Goal: Information Seeking & Learning: Find specific fact

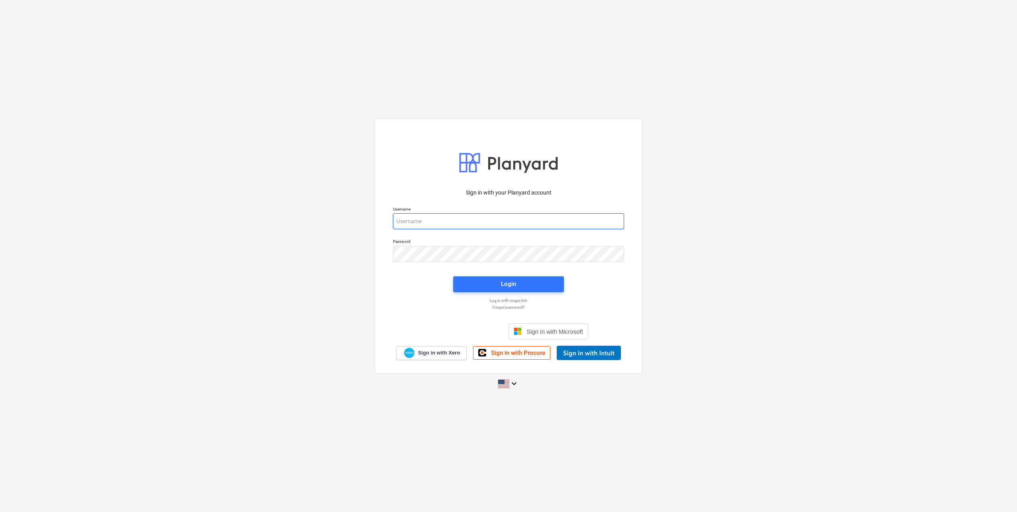
type input "[EMAIL_ADDRESS][DOMAIN_NAME]"
click at [494, 275] on div "Login" at bounding box center [509, 285] width 120 height 26
click at [504, 278] on button "Login" at bounding box center [508, 284] width 111 height 16
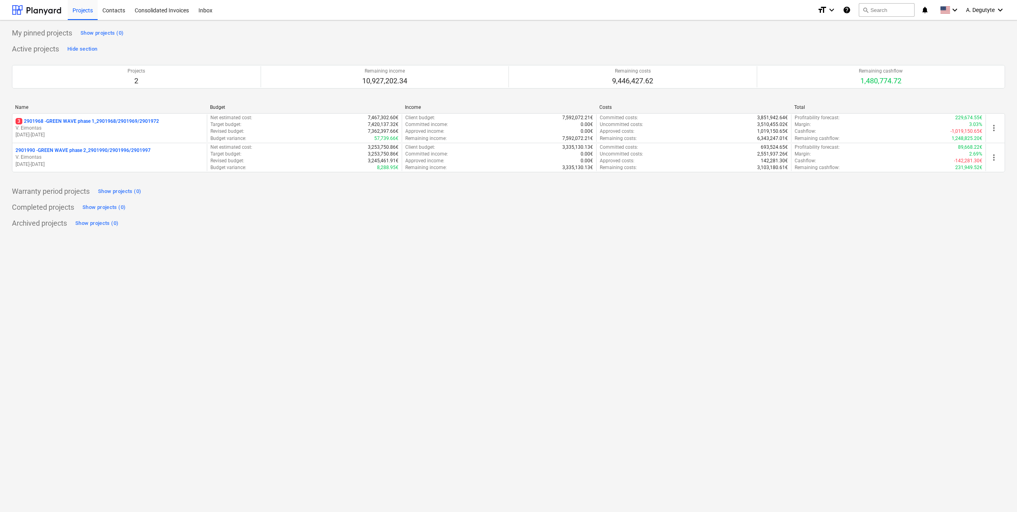
drag, startPoint x: 131, startPoint y: 125, endPoint x: 130, endPoint y: 117, distance: 8.5
click at [131, 125] on p "V. Eimontas" at bounding box center [110, 128] width 188 height 7
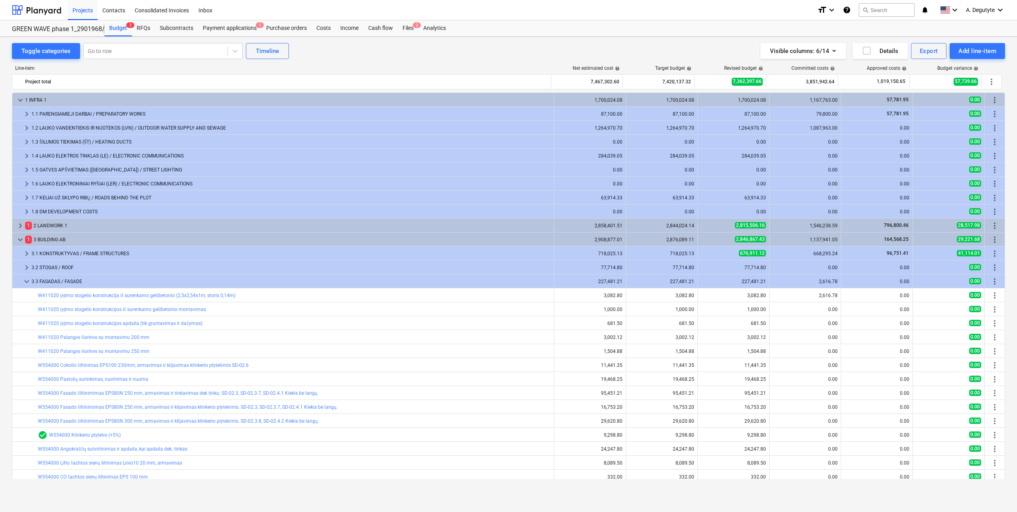
scroll to position [120, 0]
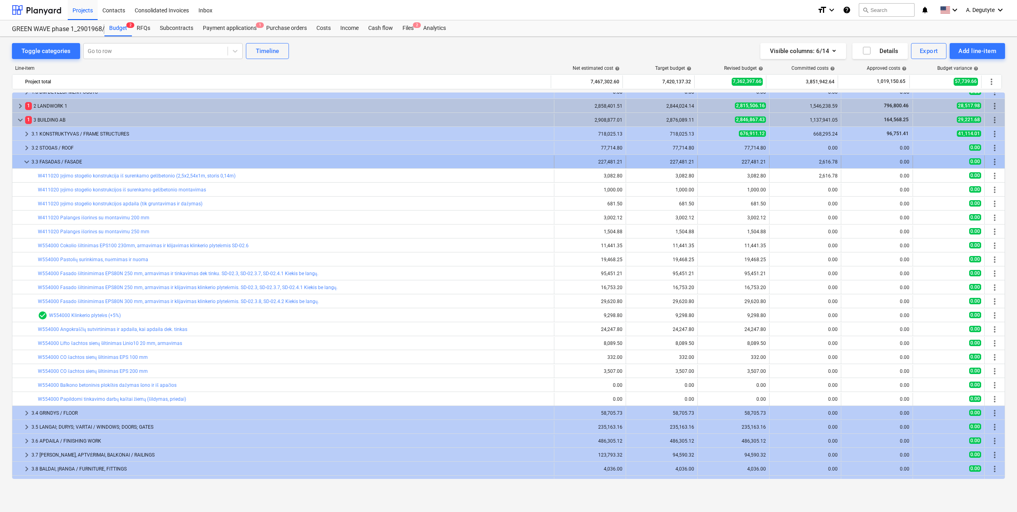
click at [27, 161] on span "keyboard_arrow_down" at bounding box center [27, 162] width 10 height 10
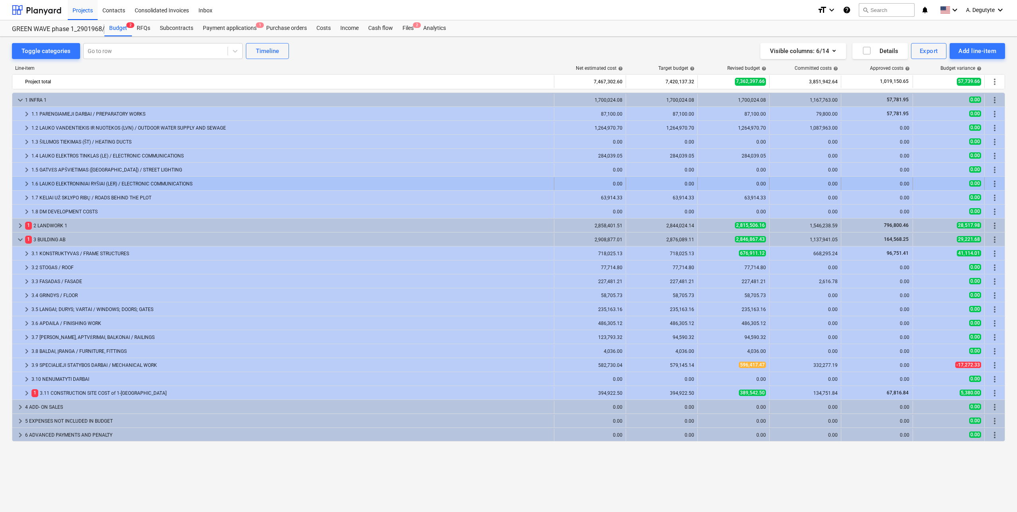
scroll to position [0, 0]
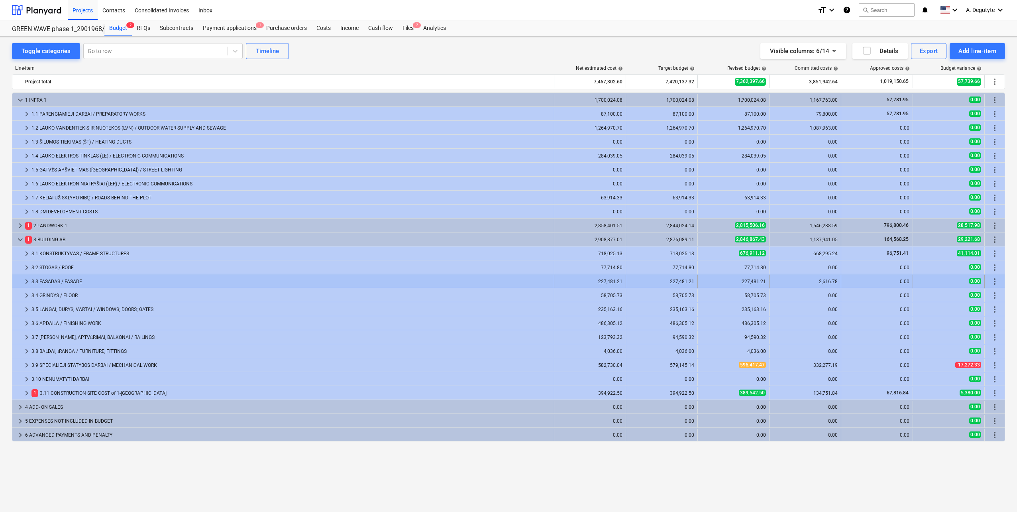
click at [28, 281] on span "keyboard_arrow_right" at bounding box center [27, 282] width 10 height 10
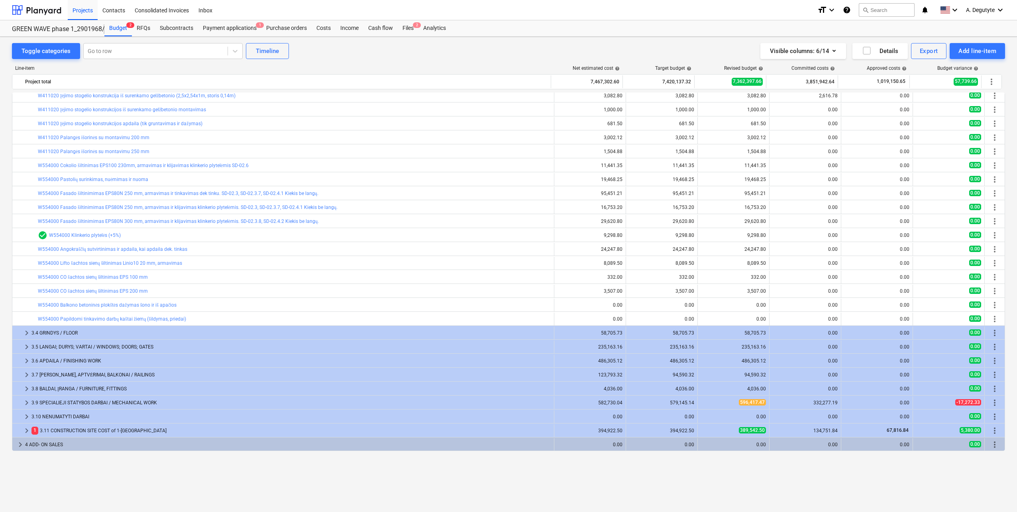
scroll to position [120, 0]
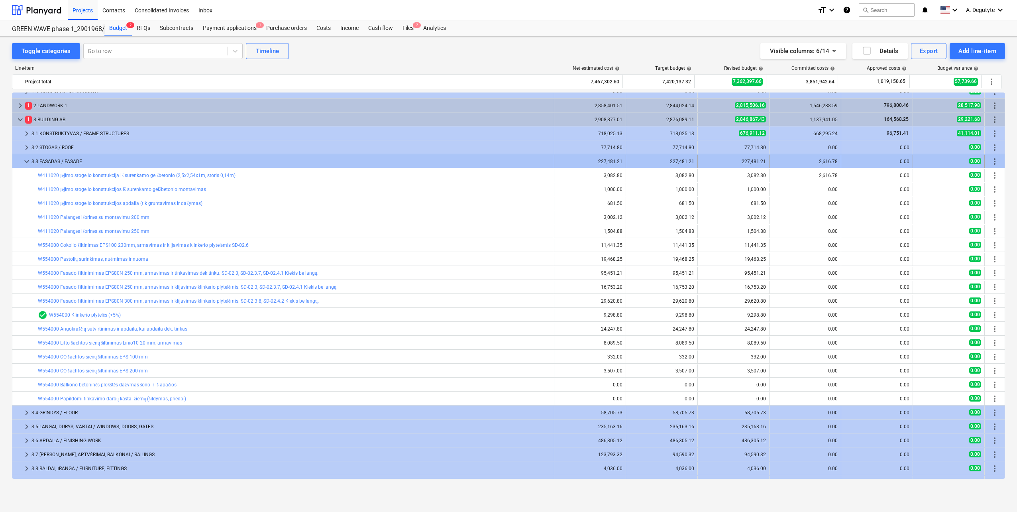
click at [25, 159] on span "keyboard_arrow_down" at bounding box center [27, 162] width 10 height 10
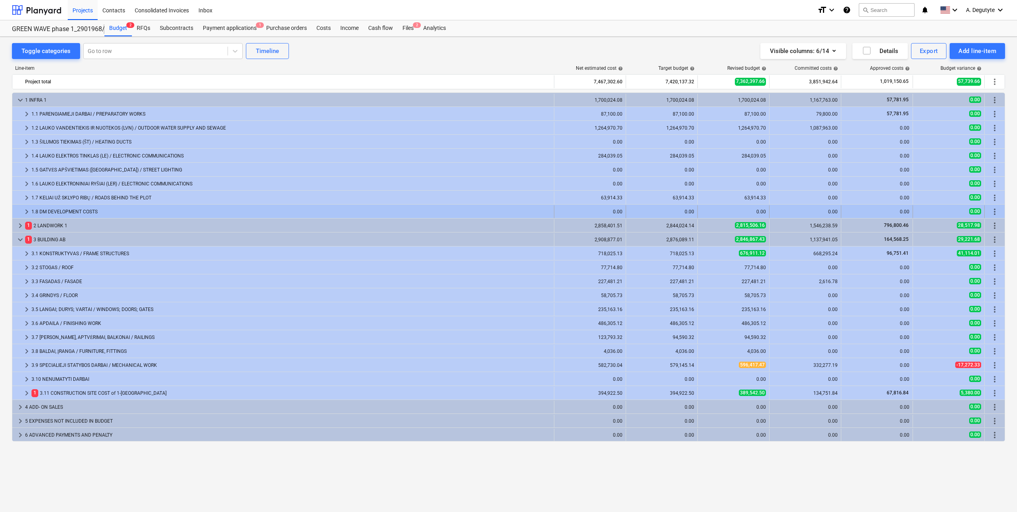
scroll to position [0, 0]
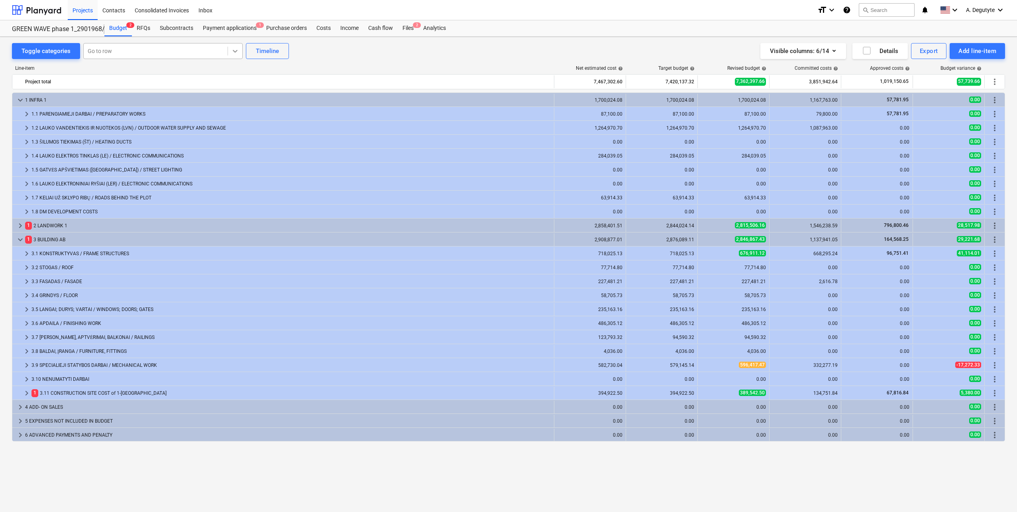
click at [231, 52] on icon at bounding box center [235, 51] width 8 height 8
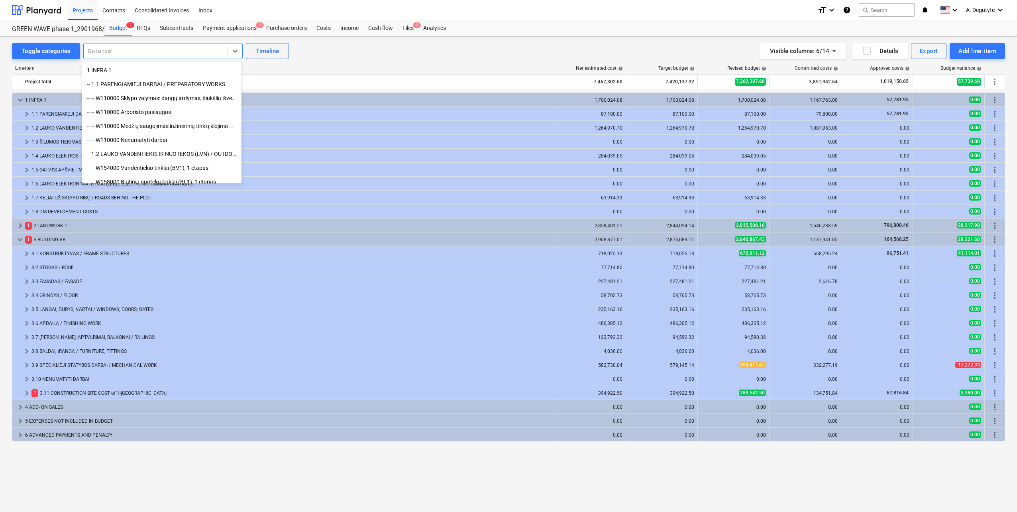
click at [152, 48] on div at bounding box center [156, 51] width 136 height 8
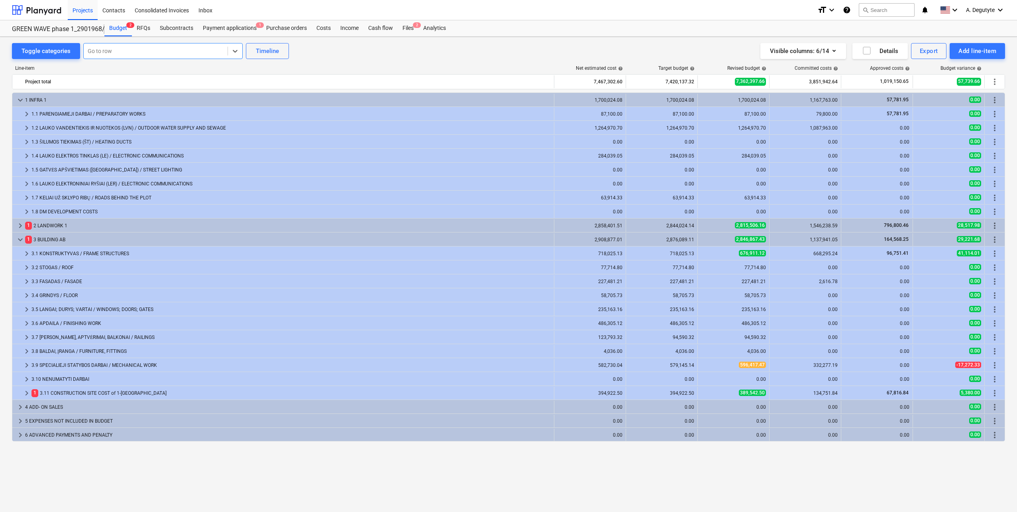
type input "O"
type input "[PERSON_NAME]"
drag, startPoint x: 169, startPoint y: 72, endPoint x: 207, endPoint y: 112, distance: 55.3
click at [169, 72] on div "-- -- W411020 Palangės išorinės su montavimu 200 mm" at bounding box center [161, 70] width 159 height 13
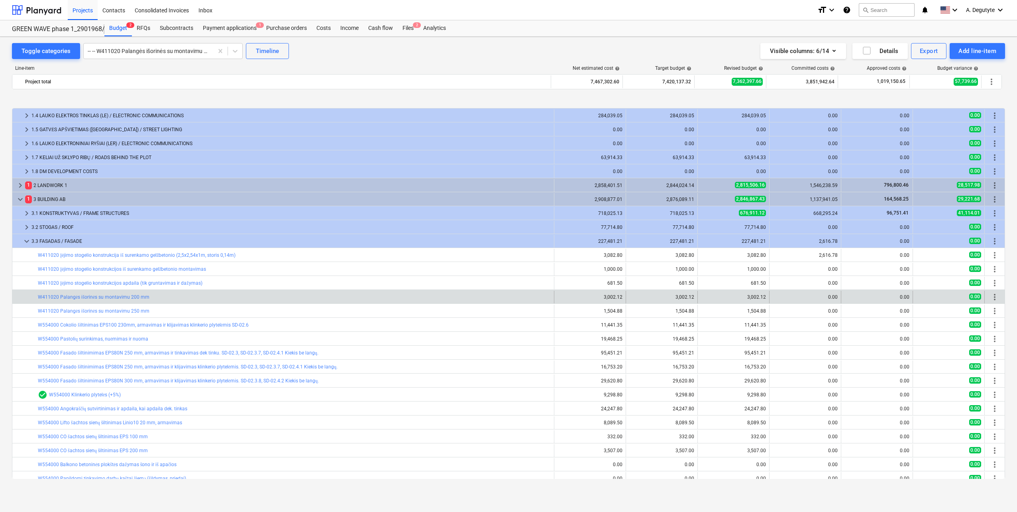
scroll to position [80, 0]
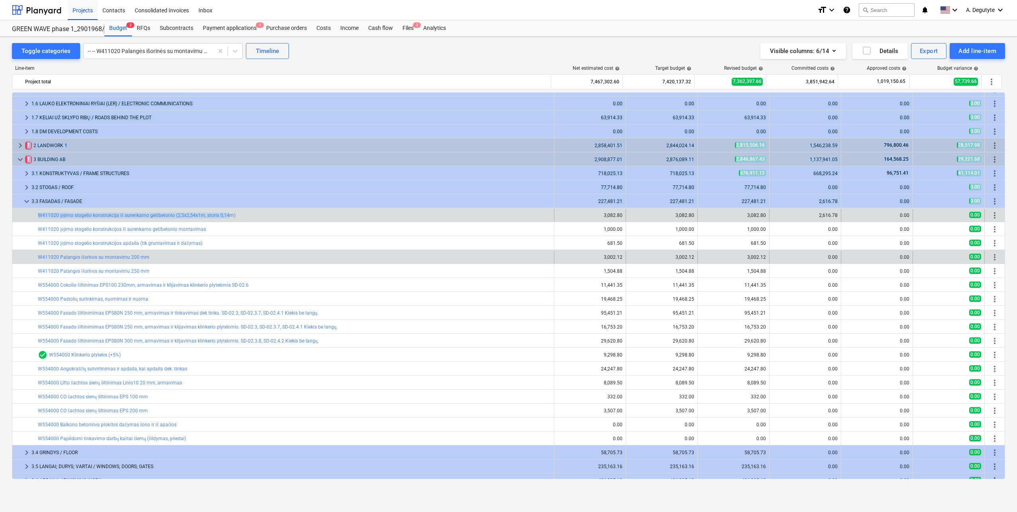
drag, startPoint x: 32, startPoint y: 215, endPoint x: 215, endPoint y: 219, distance: 183.0
drag, startPoint x: 215, startPoint y: 219, endPoint x: 258, endPoint y: 220, distance: 42.7
click at [282, 216] on div "bar_chart W411020 Įėjimo stogelio konstrukcija iš surenkamo gelžbetonio (2,5x2,…" at bounding box center [294, 215] width 513 height 6
drag, startPoint x: 31, startPoint y: 216, endPoint x: 632, endPoint y: 212, distance: 601.2
click at [632, 212] on div "bar_chart W411020 Įėjimo stogelio konstrukcija iš surenkamo gelžbetonio (2,5x2,…" at bounding box center [508, 215] width 993 height 13
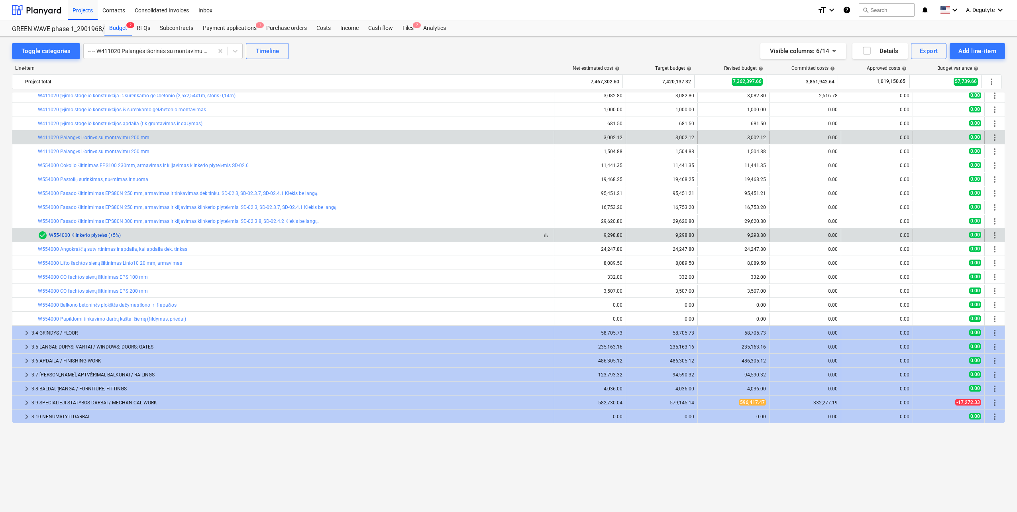
scroll to position [120, 0]
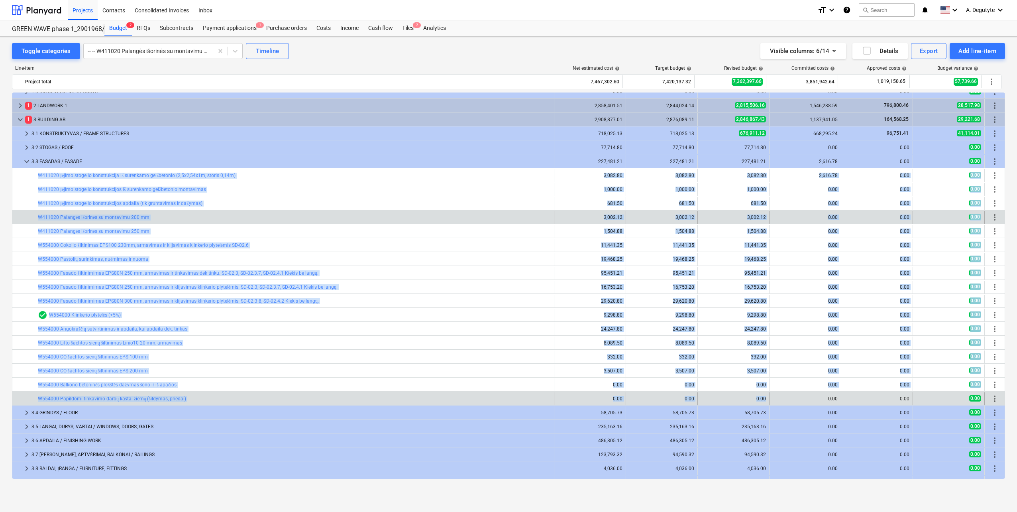
drag, startPoint x: 50, startPoint y: 178, endPoint x: 765, endPoint y: 399, distance: 748.3
click at [765, 399] on div "keyboard_arrow_down 1 INFRA 1 1,700,024.08 1,700,024.08 1,700,024.08 1,167,763.…" at bounding box center [509, 265] width 994 height 586
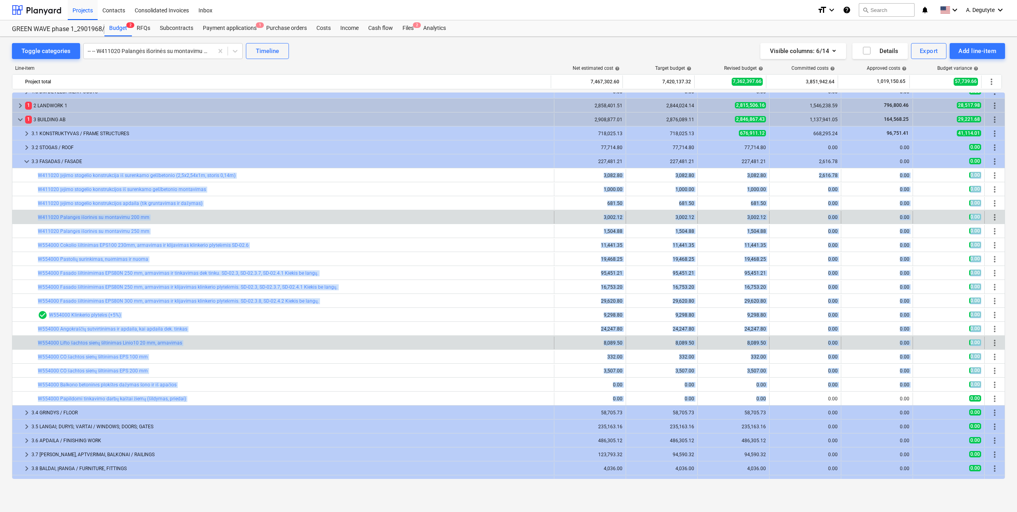
copy div "lor_ipsum D107339 Sitame consecte adipiscingel se doeiusmod temporincid (2,8u1,…"
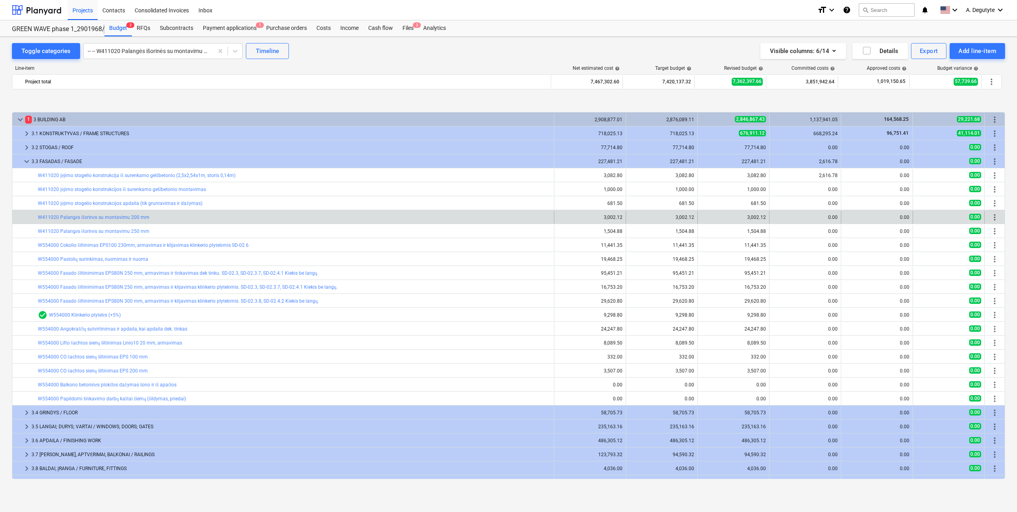
scroll to position [160, 0]
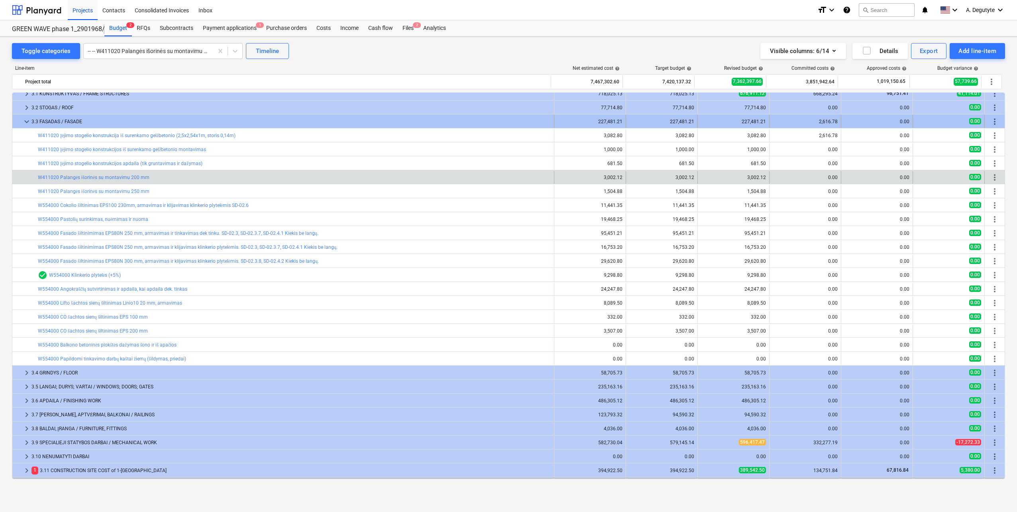
click at [26, 121] on span "keyboard_arrow_down" at bounding box center [27, 122] width 10 height 10
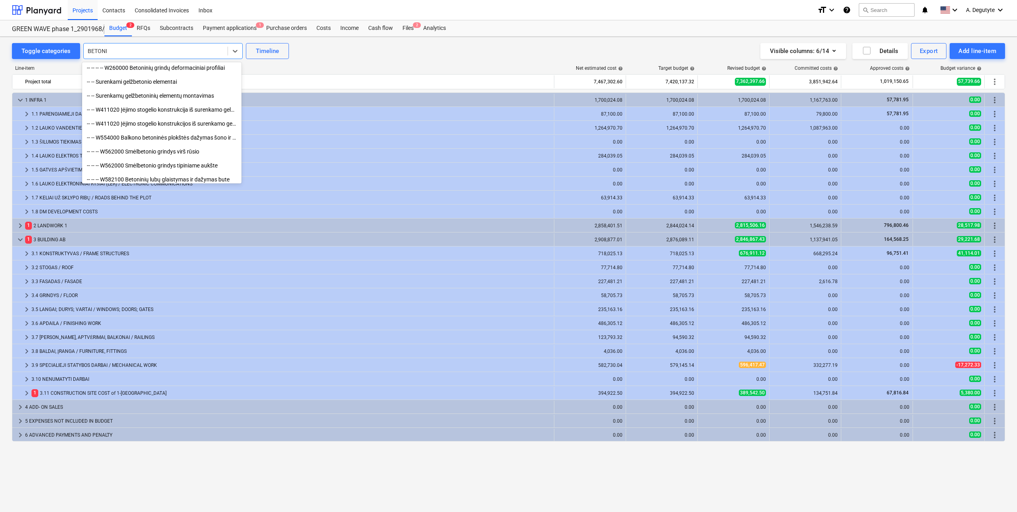
scroll to position [243, 0]
type input "BETONI"
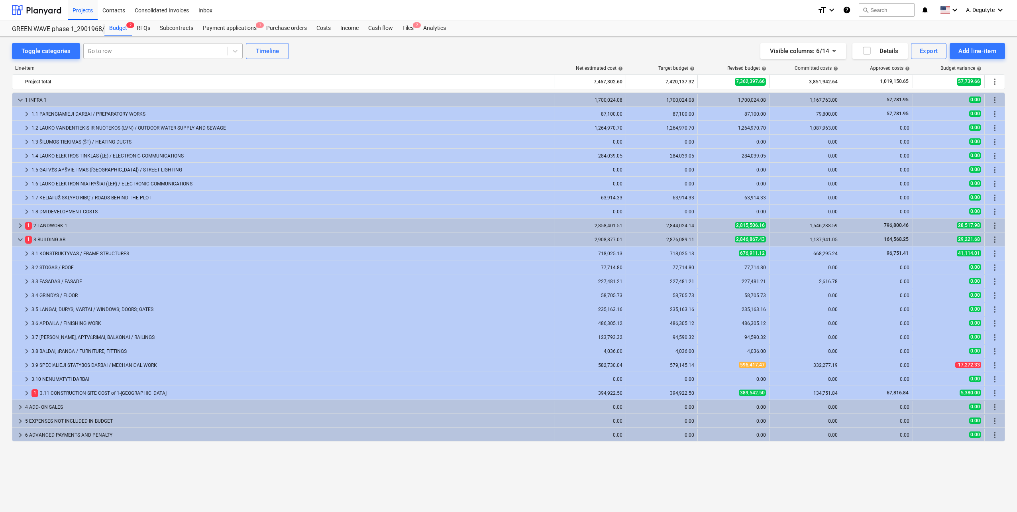
click at [5, 276] on div "Toggle categories Go to row Timeline Visible columns : 6/14 Details Export Add …" at bounding box center [508, 266] width 1017 height 458
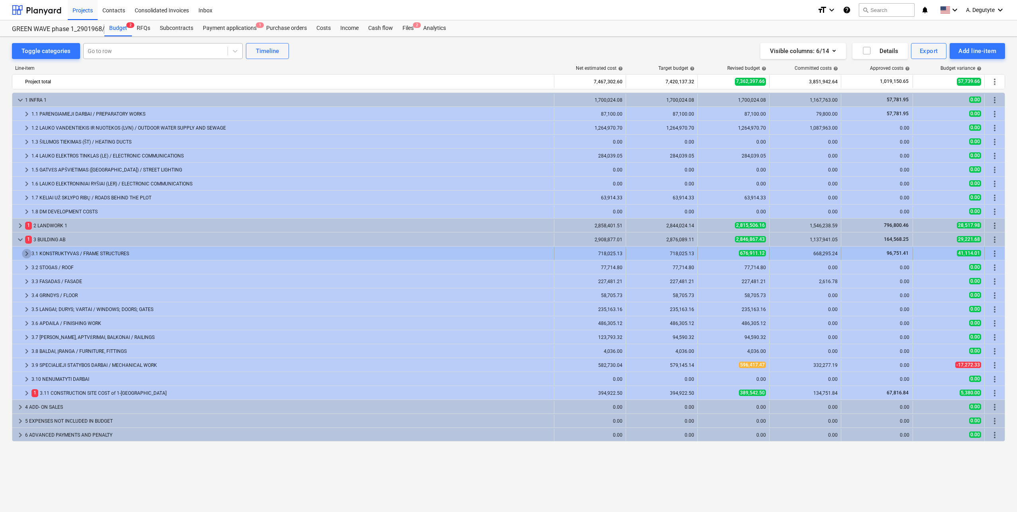
click at [25, 249] on span "keyboard_arrow_right" at bounding box center [27, 254] width 10 height 10
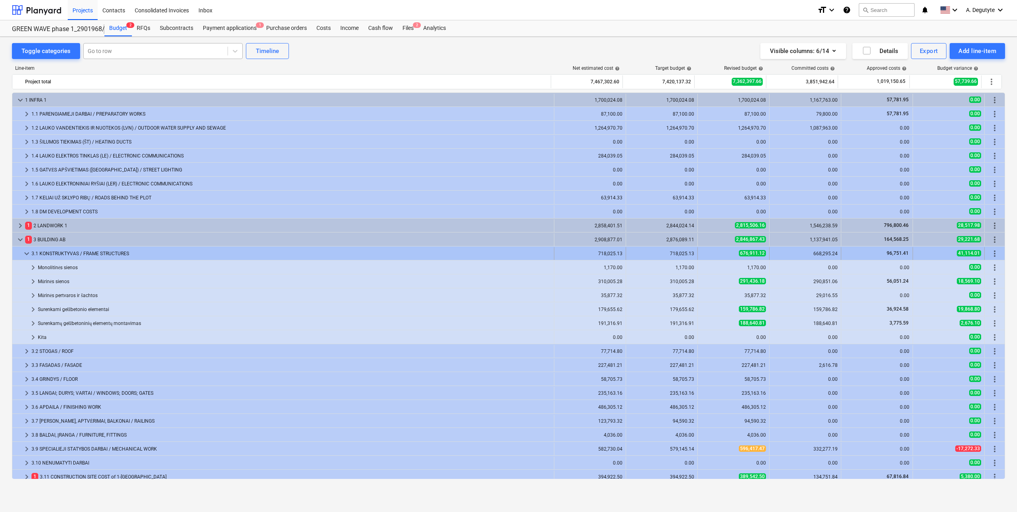
click at [27, 253] on span "keyboard_arrow_down" at bounding box center [27, 254] width 10 height 10
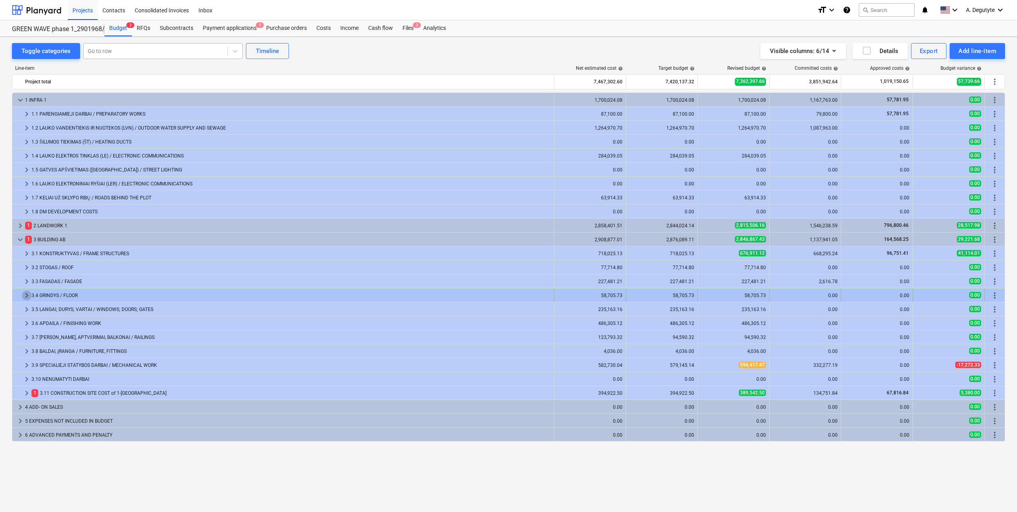
click at [23, 295] on span "keyboard_arrow_right" at bounding box center [27, 296] width 10 height 10
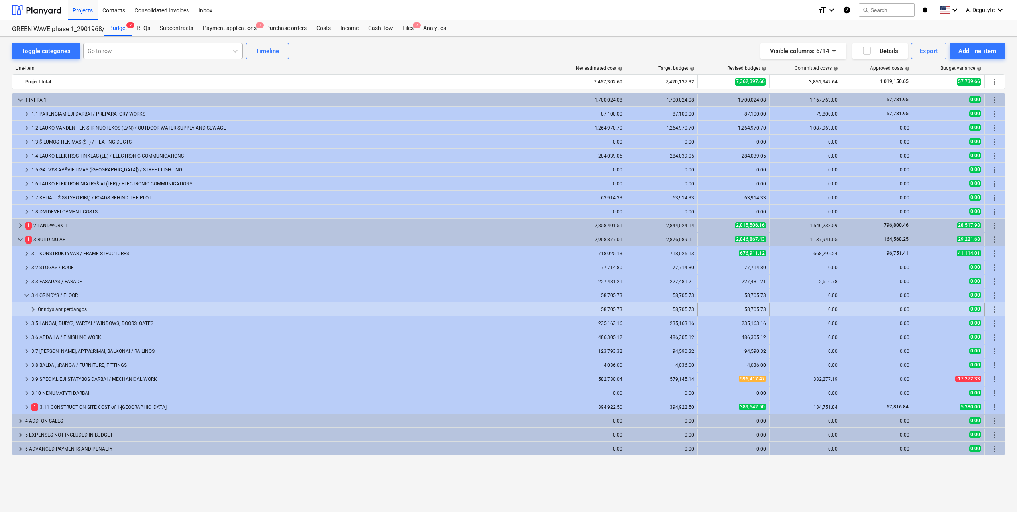
click at [30, 308] on span "keyboard_arrow_right" at bounding box center [33, 310] width 10 height 10
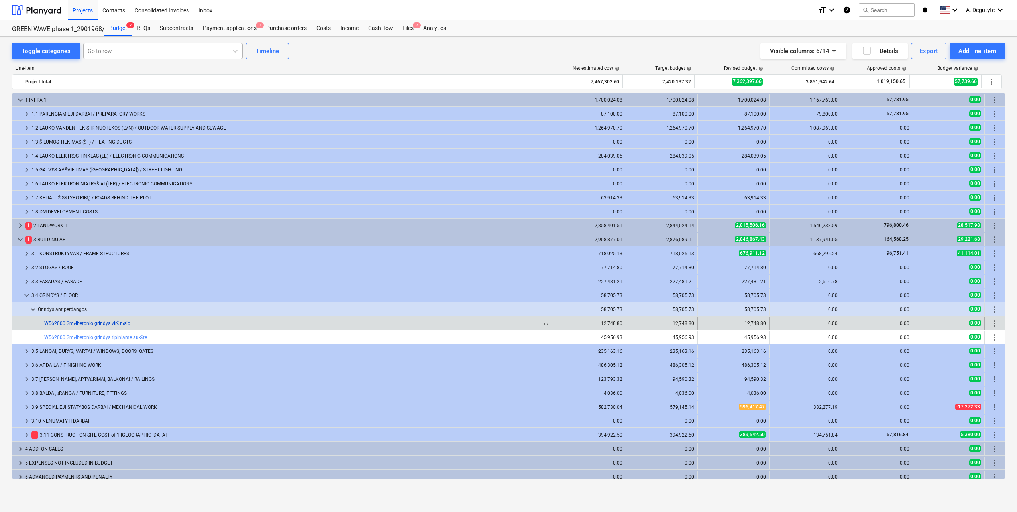
click at [114, 324] on link "W562000 Smėlbetonio grindys virš rūsio" at bounding box center [87, 324] width 86 height 6
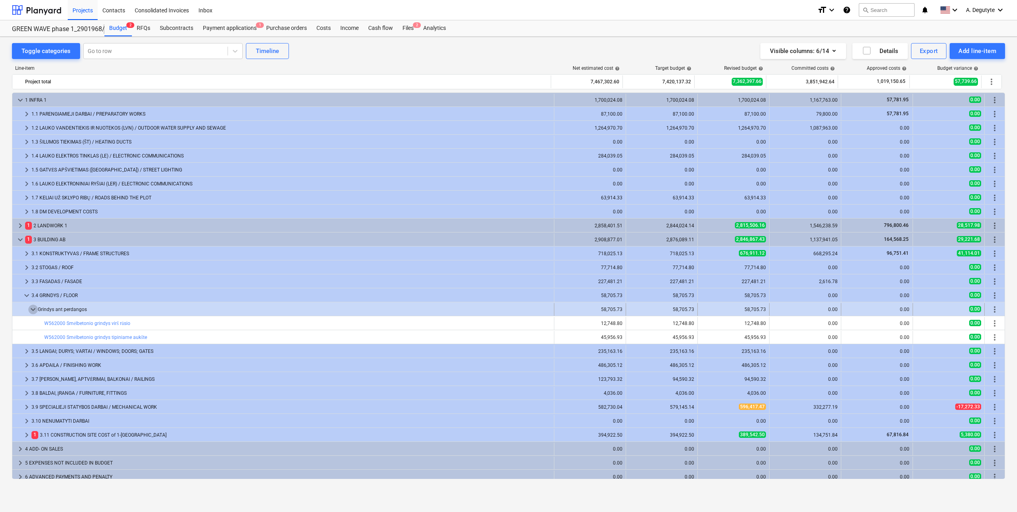
click at [31, 308] on span "keyboard_arrow_down" at bounding box center [33, 310] width 10 height 10
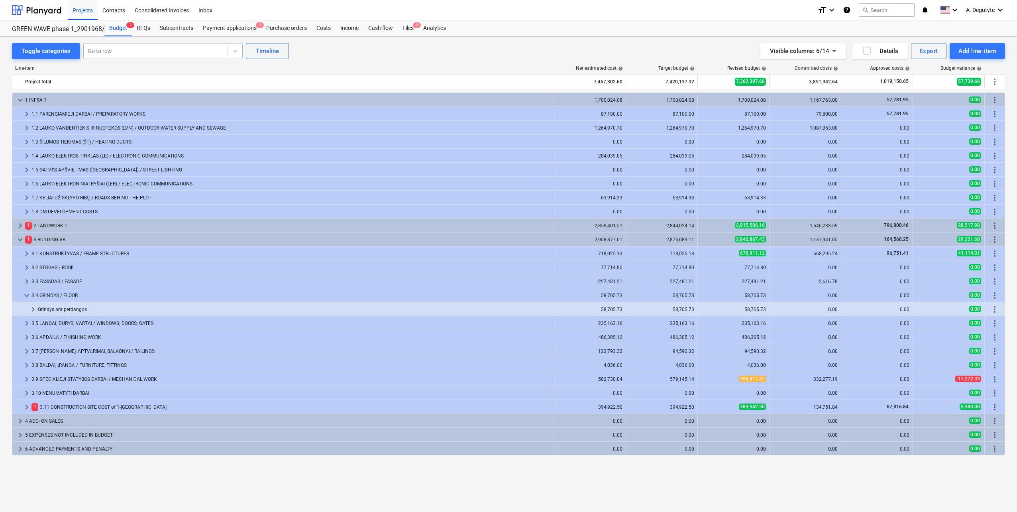
click at [144, 54] on div at bounding box center [156, 51] width 136 height 8
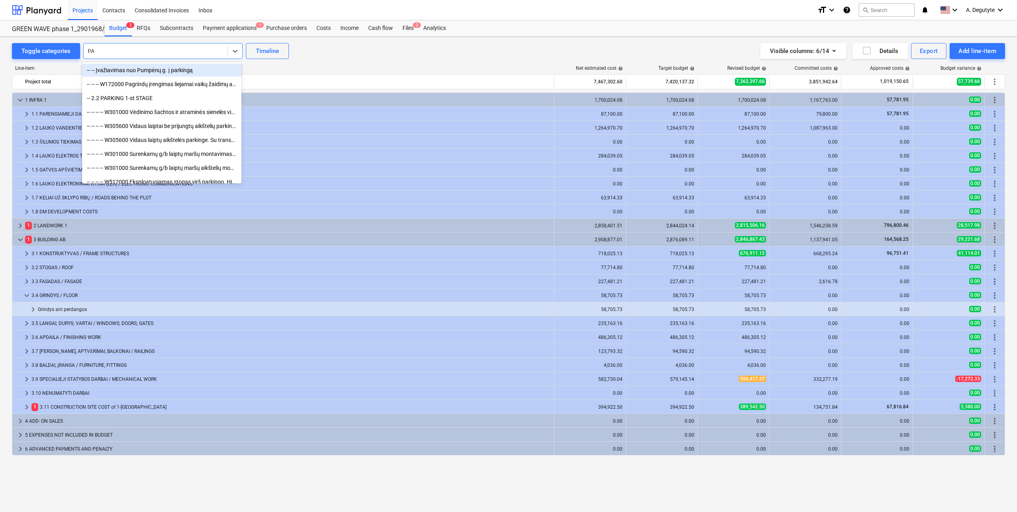
type input "P"
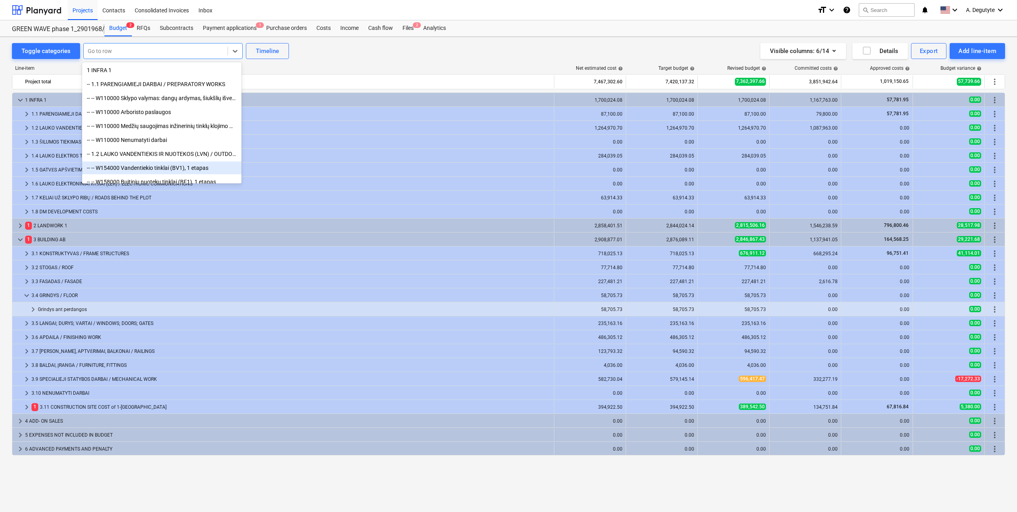
click at [11, 305] on div "Toggle categories option -- -- W154000 Vandentiekio tinklai (BV1), 1 etapas foc…" at bounding box center [508, 266] width 1017 height 458
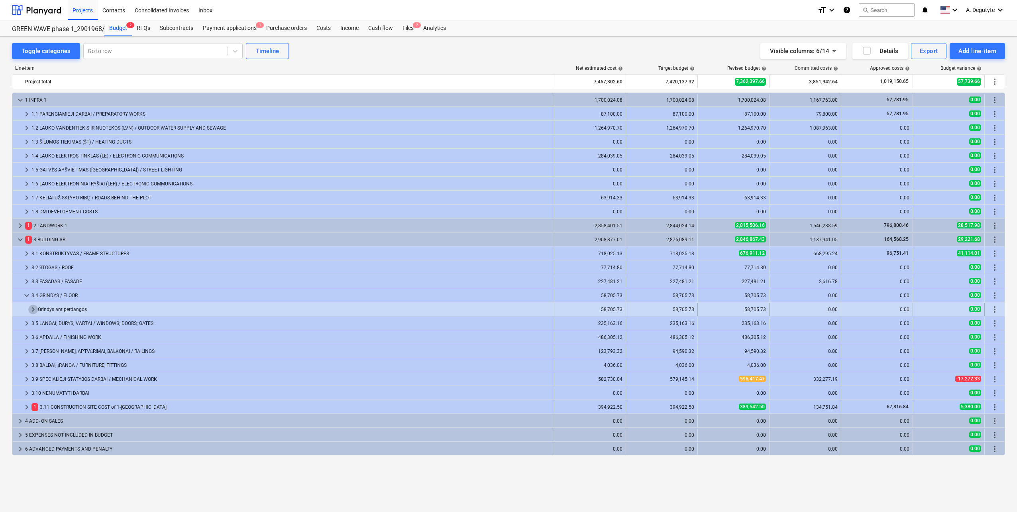
click at [34, 307] on span "keyboard_arrow_right" at bounding box center [33, 310] width 10 height 10
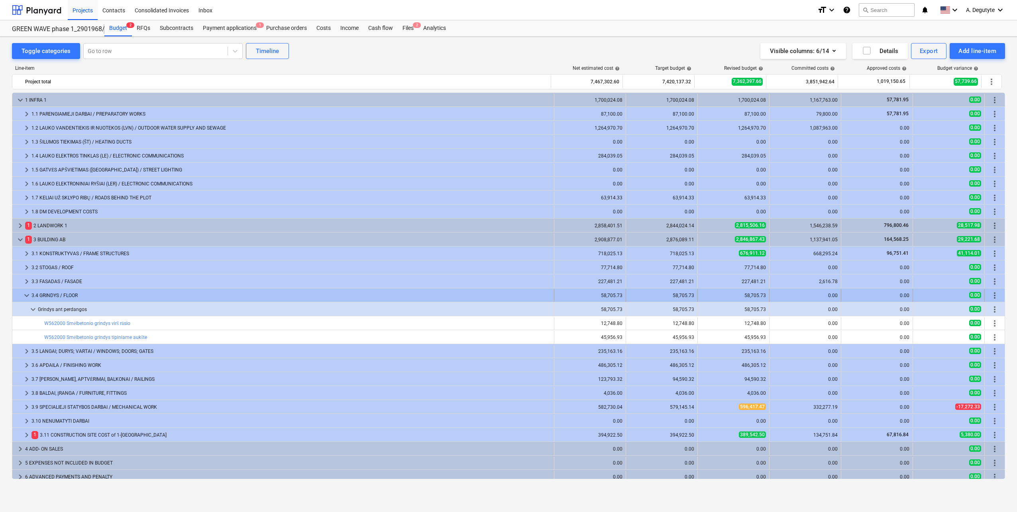
click at [25, 298] on span "keyboard_arrow_down" at bounding box center [27, 296] width 10 height 10
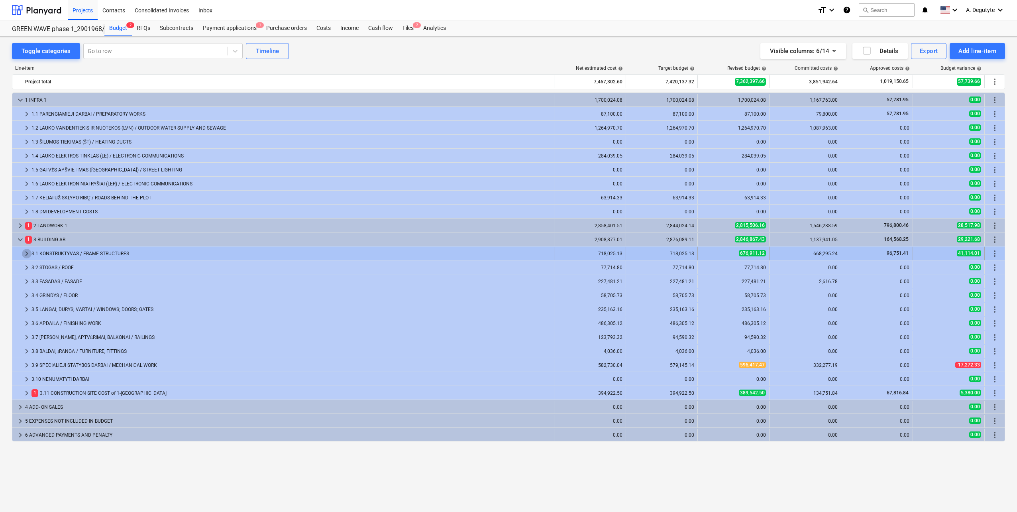
click at [25, 251] on span "keyboard_arrow_right" at bounding box center [27, 254] width 10 height 10
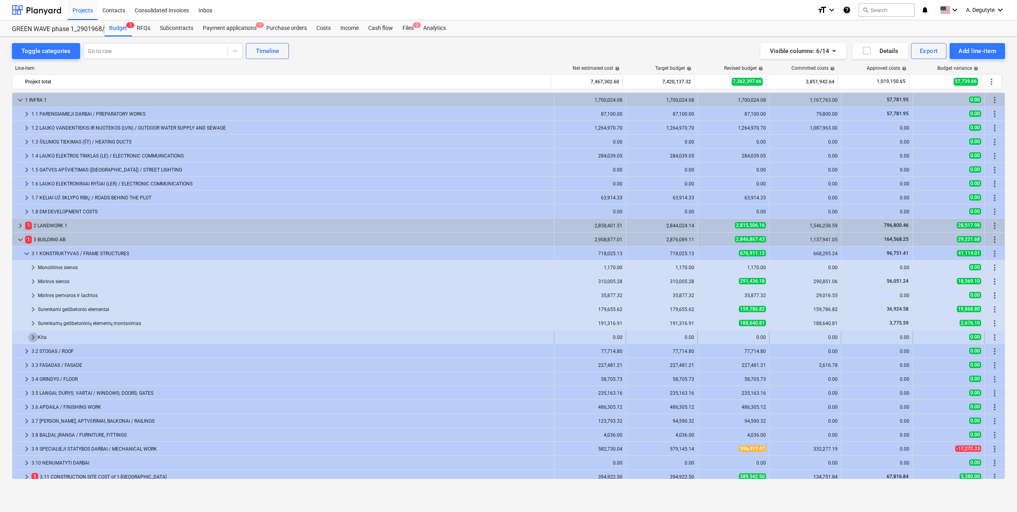
click at [29, 336] on span "keyboard_arrow_right" at bounding box center [33, 338] width 10 height 10
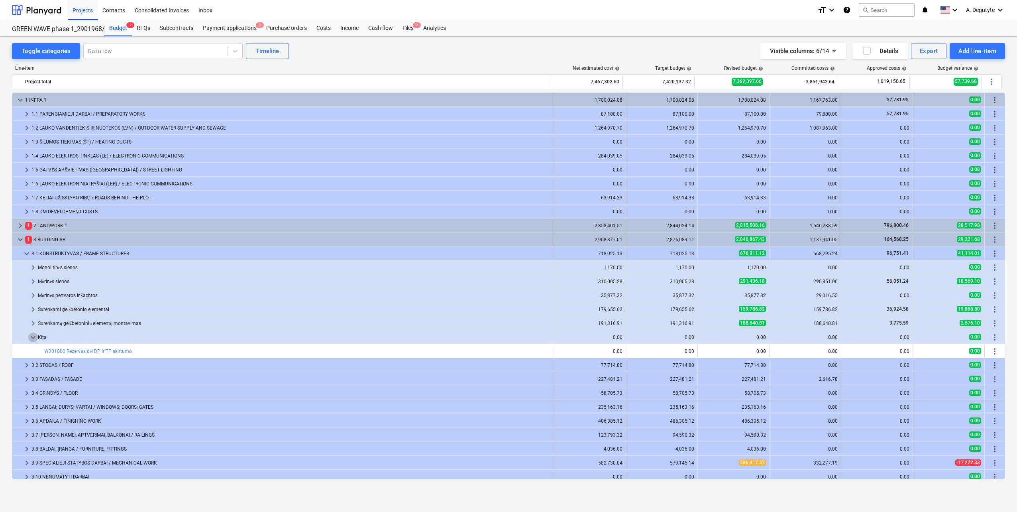
click at [29, 336] on span "keyboard_arrow_down" at bounding box center [33, 338] width 10 height 10
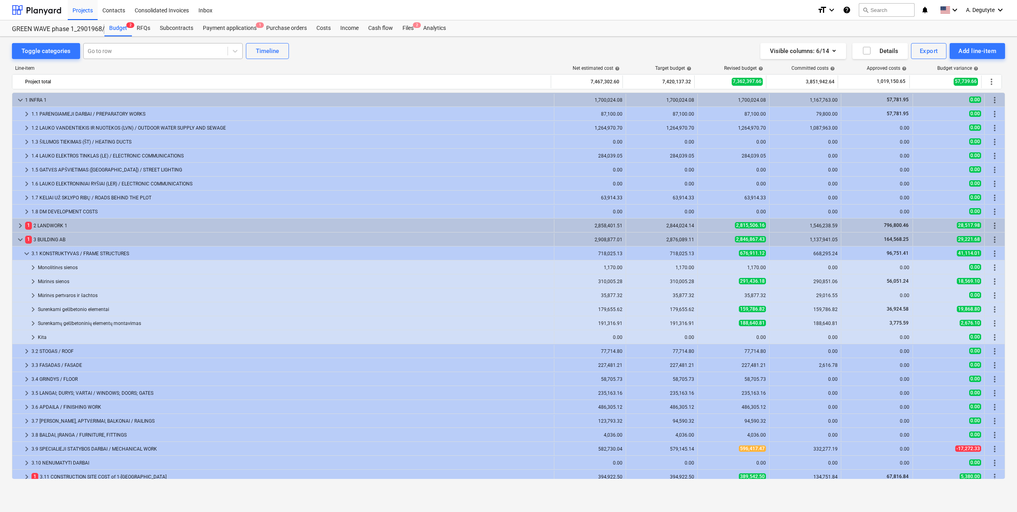
click at [116, 49] on div at bounding box center [156, 51] width 136 height 8
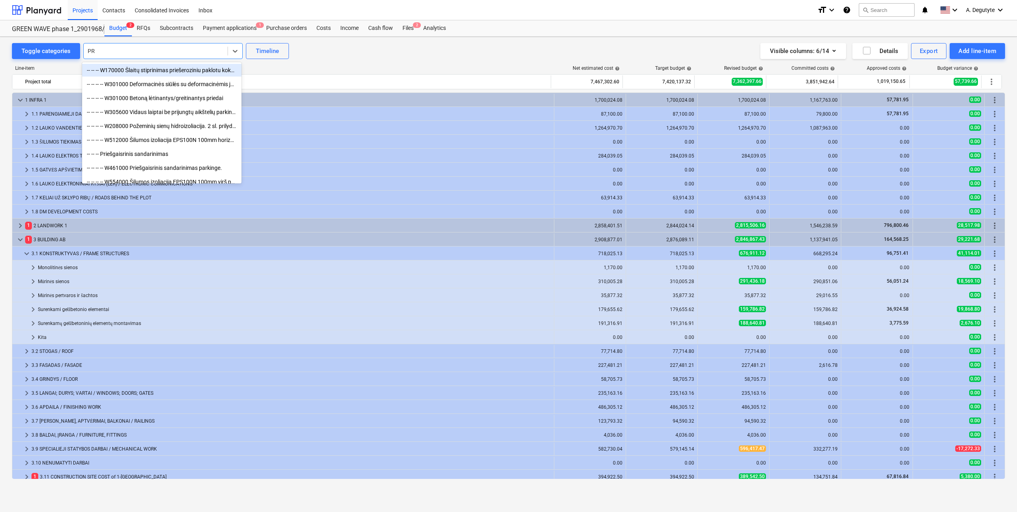
type input "P"
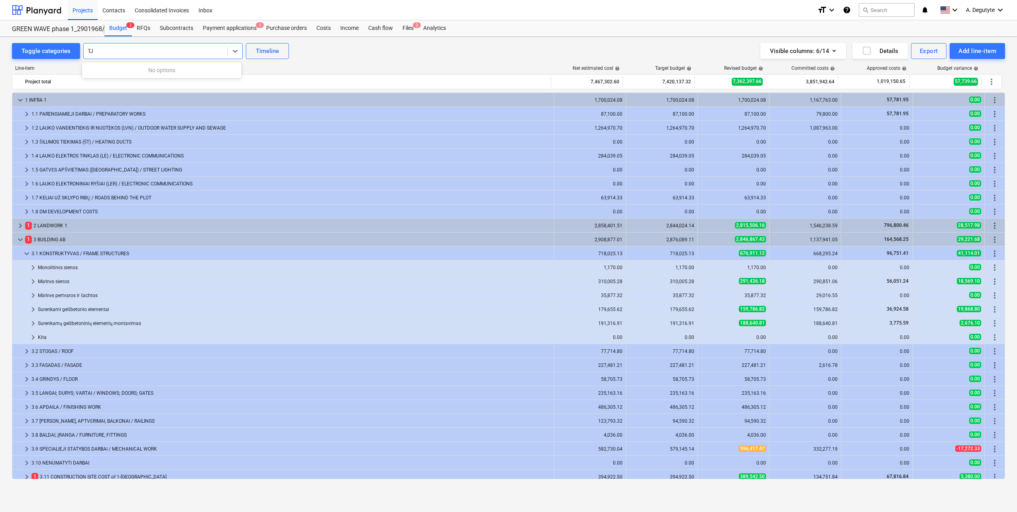
type input "T"
type input "BETONINĖS GR"
click at [134, 71] on div "-- -- -- -- W260000 Betoninės grindys, PE plėvelė, EPS100 200 mm, sutankintas g…" at bounding box center [161, 70] width 159 height 13
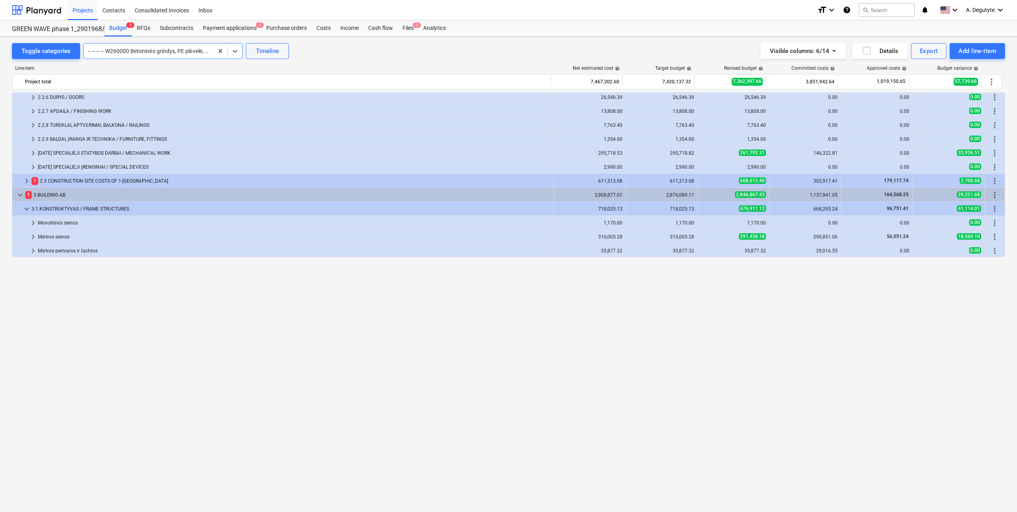
scroll to position [46, 0]
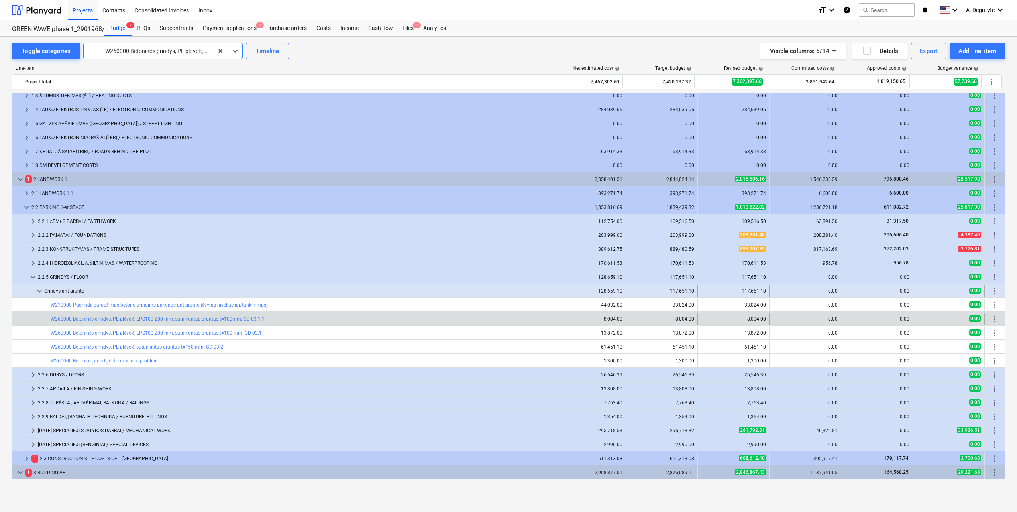
click at [37, 290] on span "keyboard_arrow_down" at bounding box center [40, 291] width 10 height 10
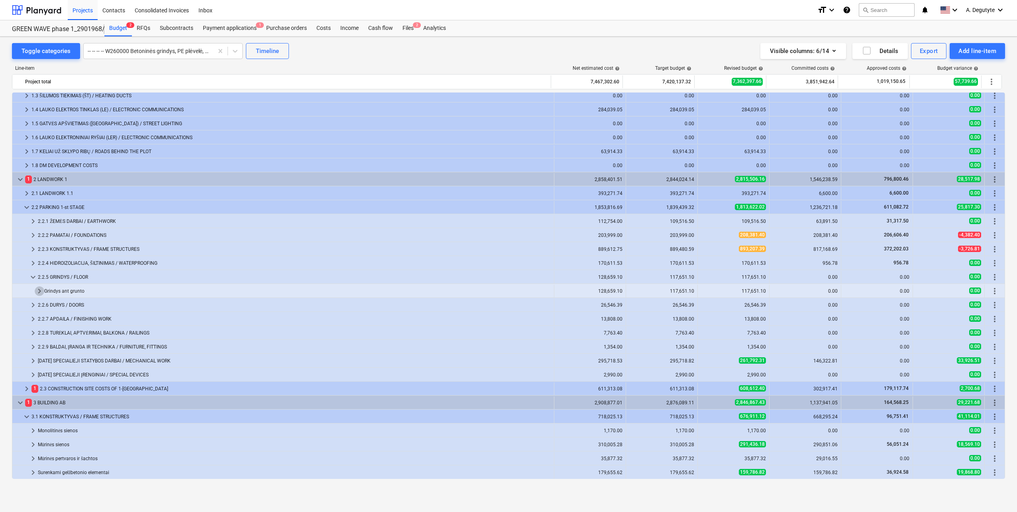
click at [37, 290] on span "keyboard_arrow_right" at bounding box center [40, 291] width 10 height 10
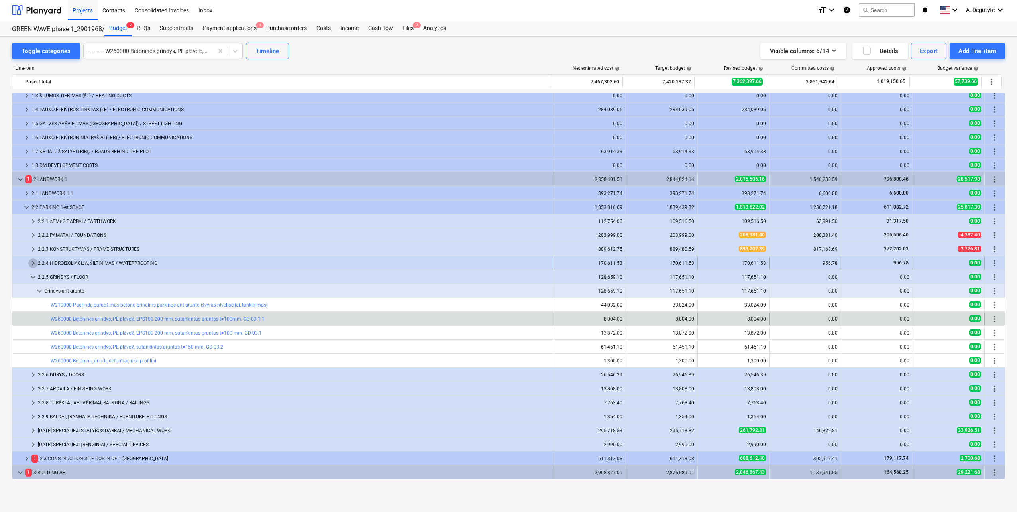
click at [32, 263] on span "keyboard_arrow_right" at bounding box center [33, 263] width 10 height 10
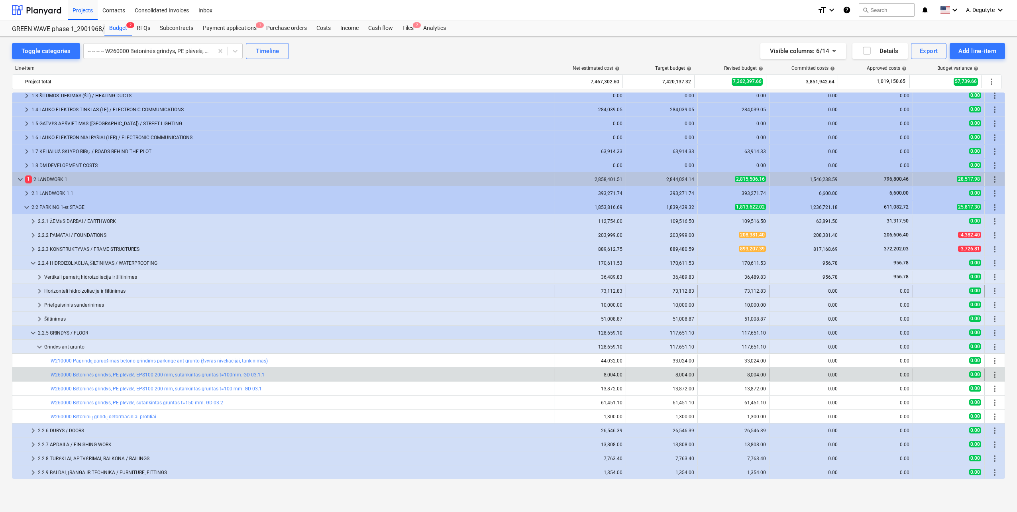
click at [41, 291] on span "keyboard_arrow_right" at bounding box center [40, 291] width 10 height 10
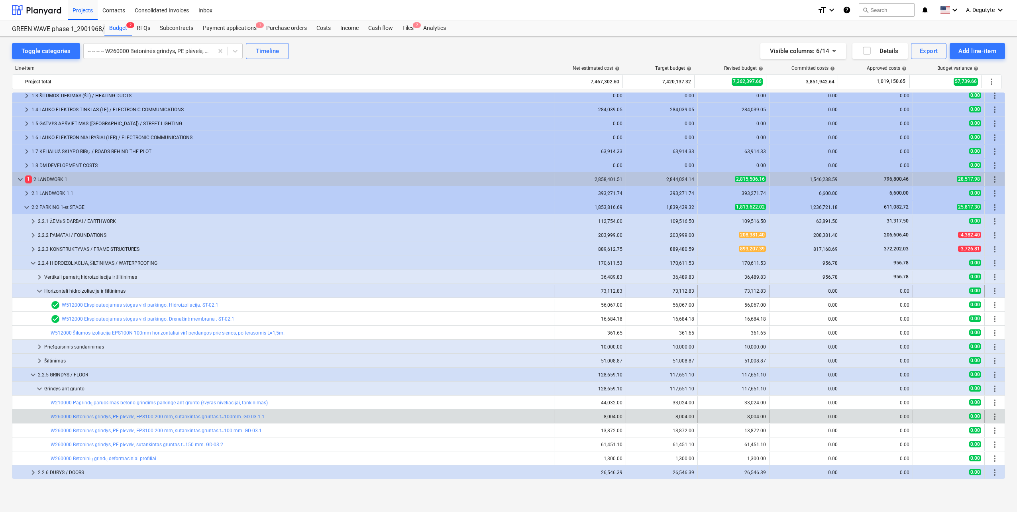
click at [39, 291] on span "keyboard_arrow_down" at bounding box center [40, 291] width 10 height 10
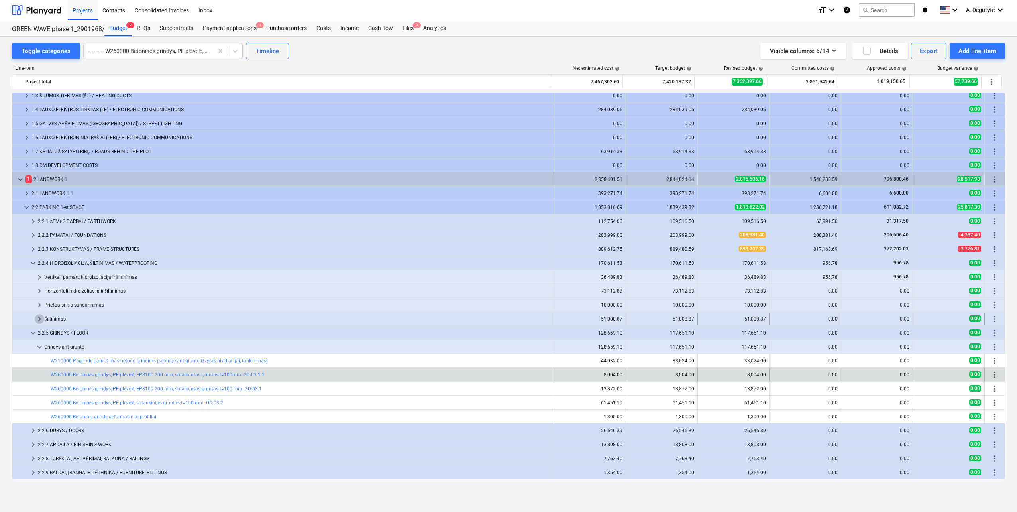
click at [38, 318] on span "keyboard_arrow_right" at bounding box center [40, 319] width 10 height 10
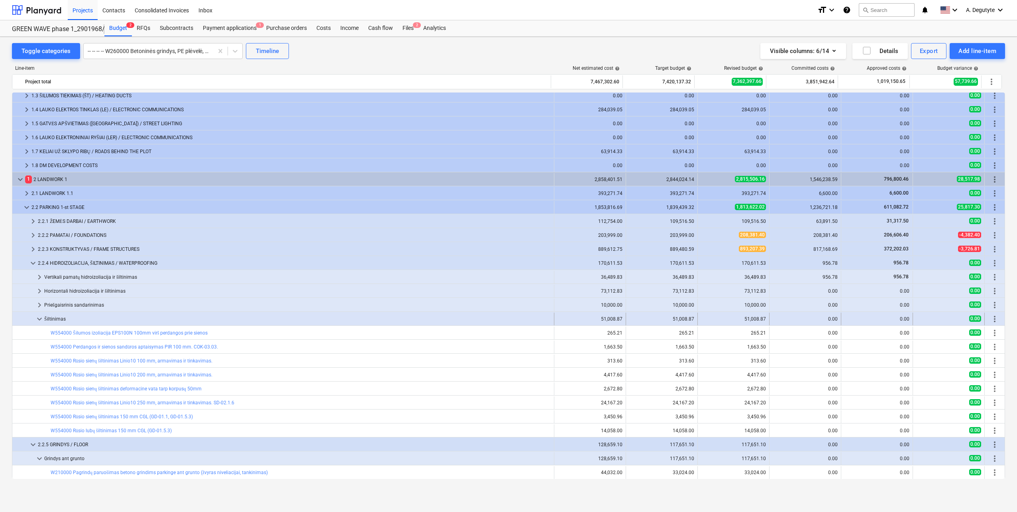
click at [39, 319] on span "keyboard_arrow_down" at bounding box center [40, 319] width 10 height 10
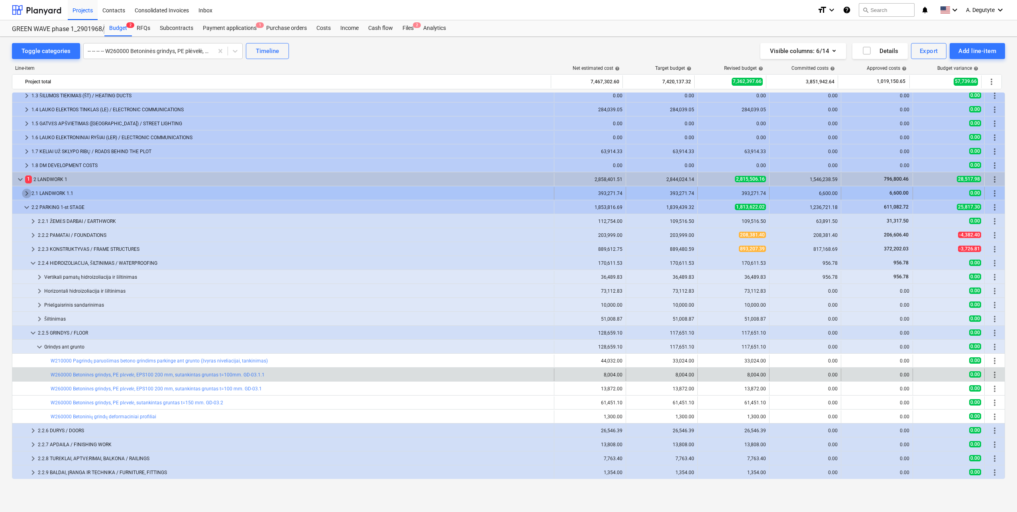
click at [24, 193] on span "keyboard_arrow_right" at bounding box center [27, 194] width 10 height 10
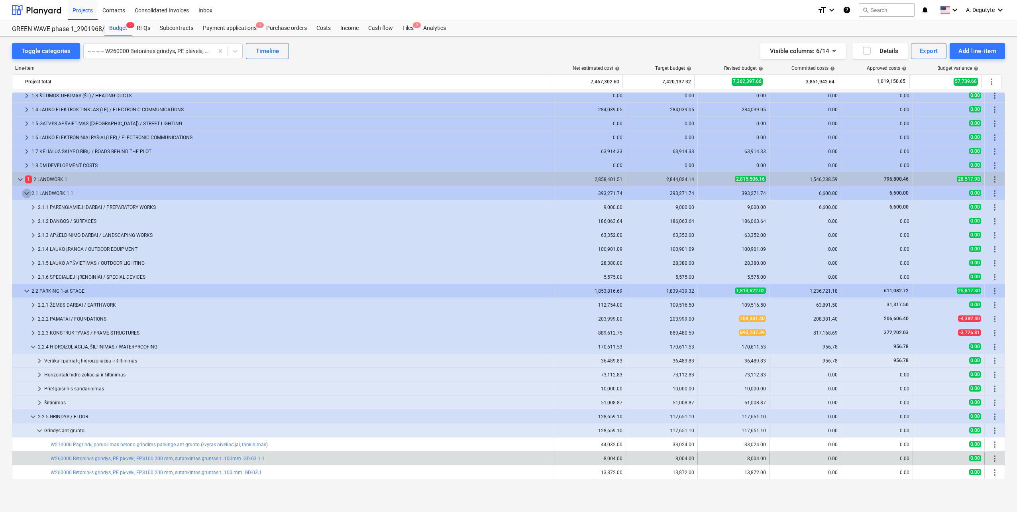
click at [24, 193] on span "keyboard_arrow_down" at bounding box center [27, 194] width 10 height 10
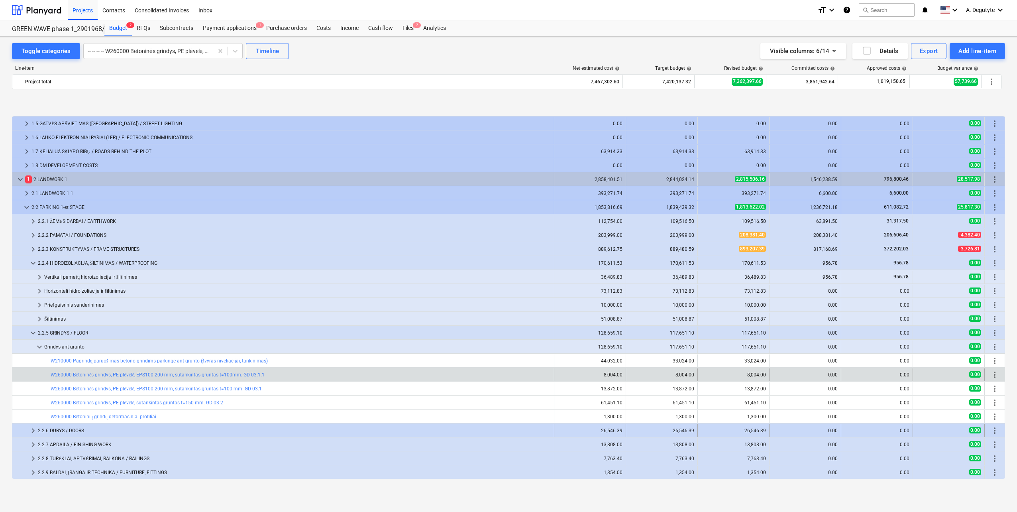
scroll to position [86, 0]
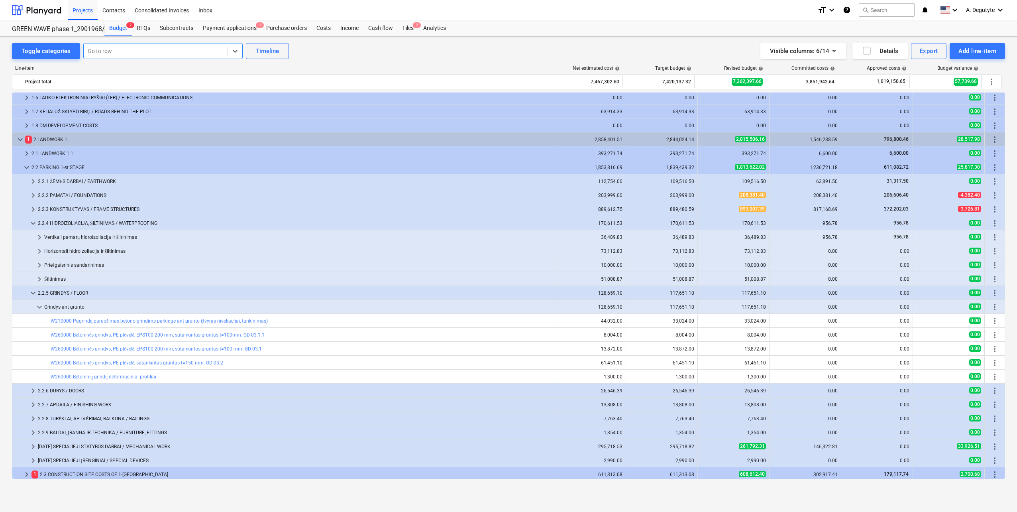
click at [156, 55] on div at bounding box center [156, 51] width 136 height 8
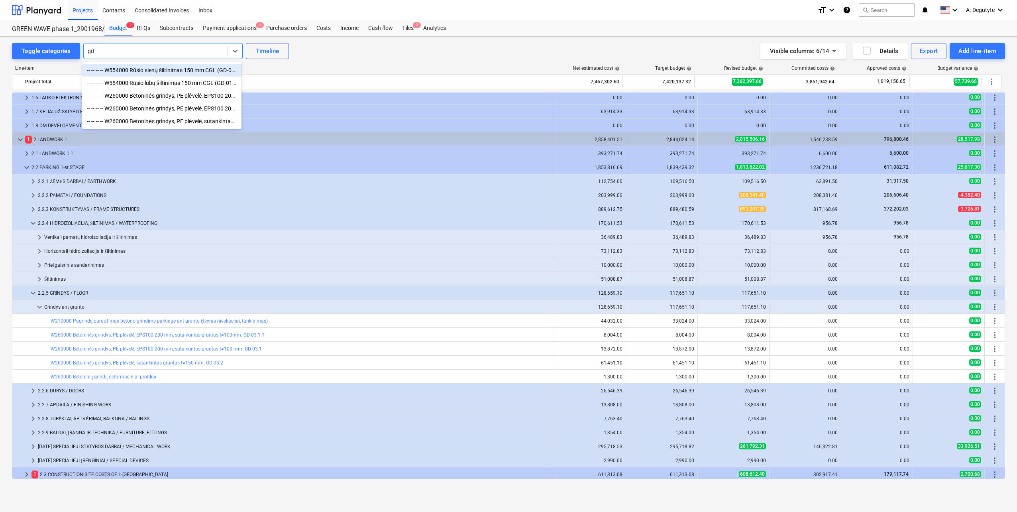
type input "g"
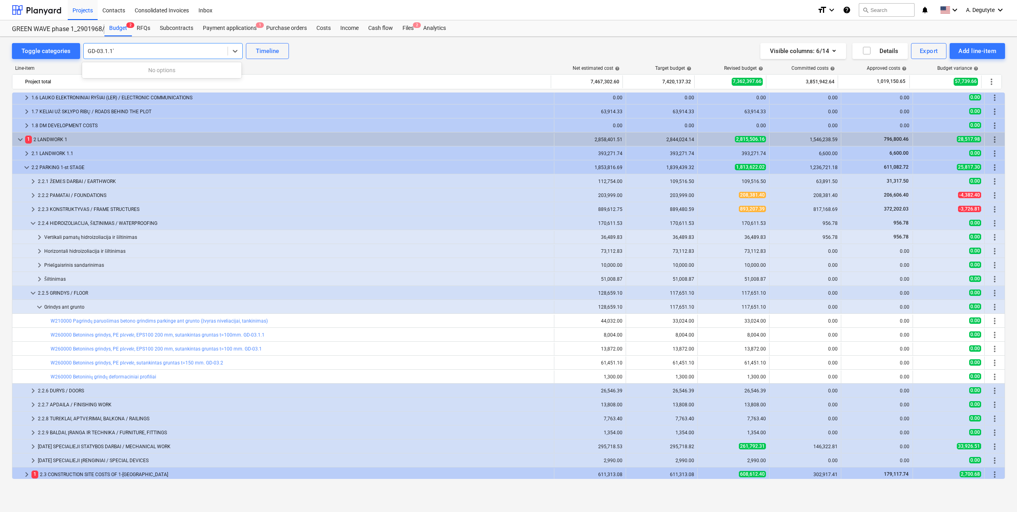
type input "GD-03.1.1"
click at [177, 69] on div "-- -- -- -- W260000 Betoninės grindys, PE plėvelė, EPS100 200 mm, sutankintas g…" at bounding box center [161, 70] width 159 height 13
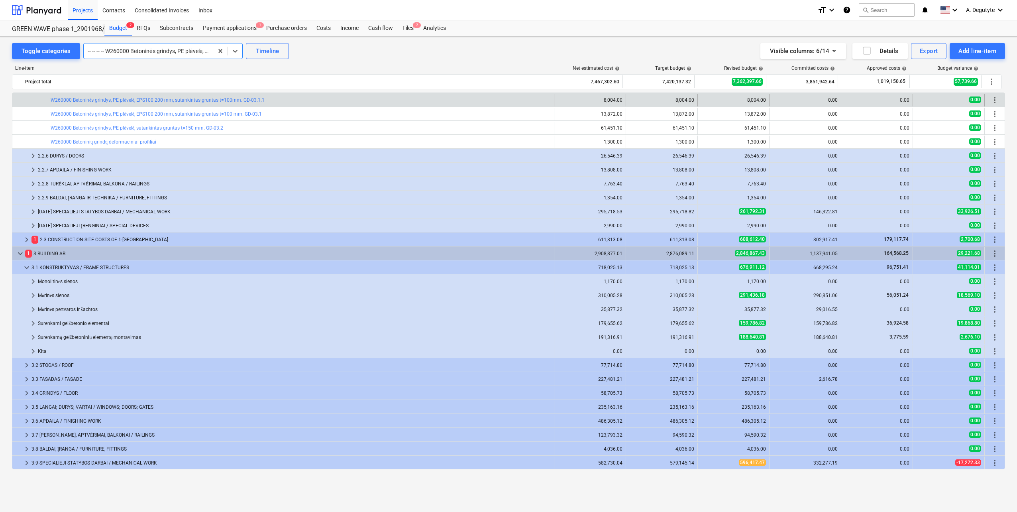
scroll to position [281, 0]
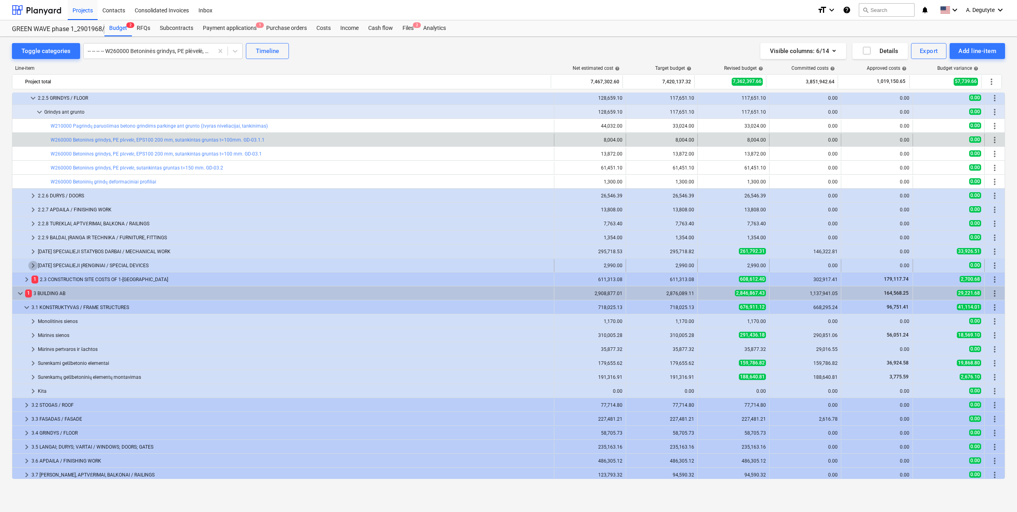
click at [33, 264] on span "keyboard_arrow_right" at bounding box center [33, 266] width 10 height 10
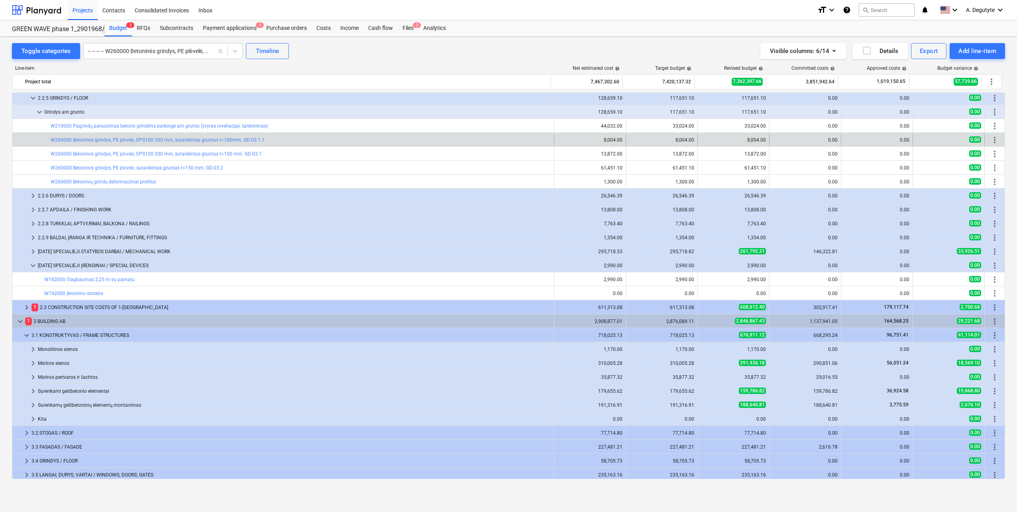
click at [33, 264] on span "keyboard_arrow_down" at bounding box center [33, 266] width 10 height 10
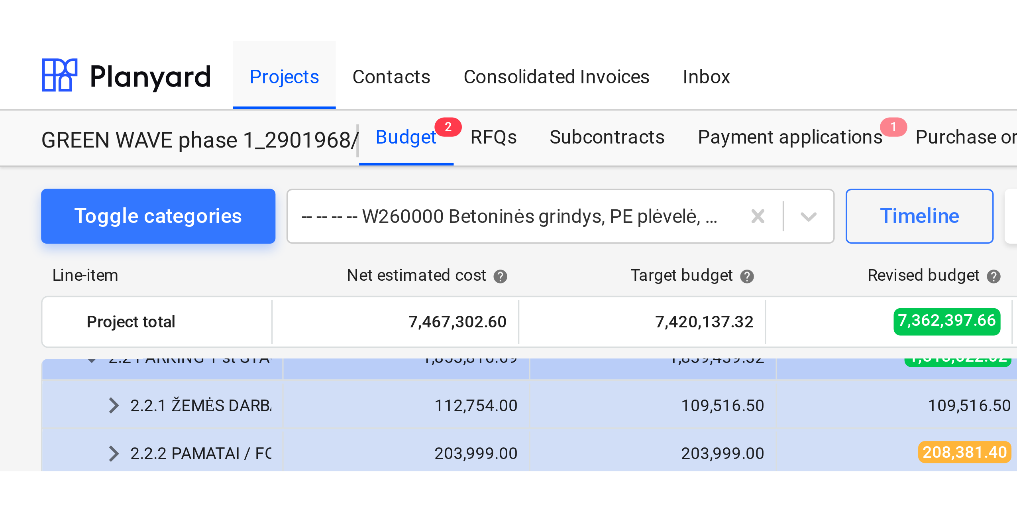
scroll to position [161, 0]
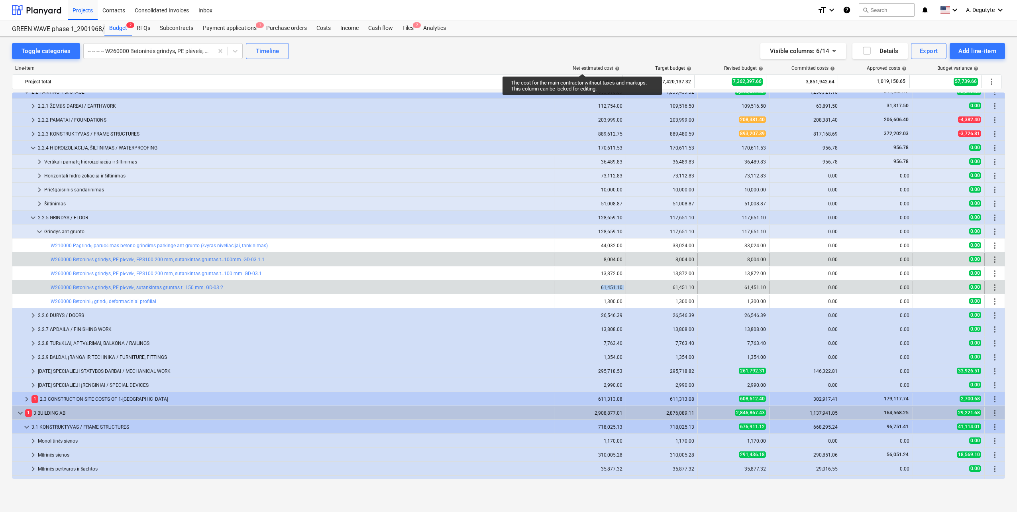
drag, startPoint x: 624, startPoint y: 287, endPoint x: 591, endPoint y: 287, distance: 33.1
click at [591, 287] on div "bar_chart W260000 Betoninės grindys, PE plėvelė, sutankintas gruntas t=150 mm. …" at bounding box center [508, 287] width 993 height 13
copy div "61,451.10"
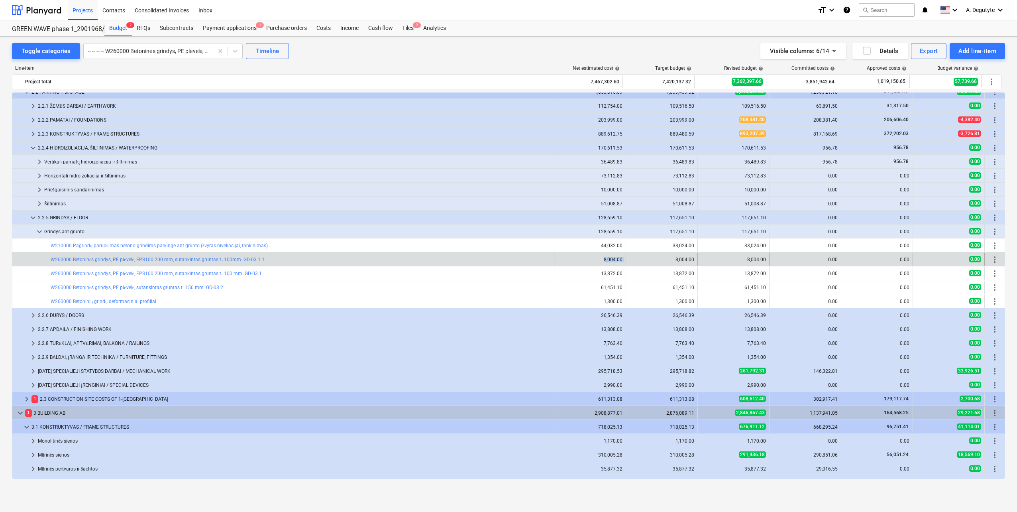
click at [624, 258] on div "bar_chart W260000 Betoninės grindys, PE plėvelė, EPS100 200 mm, sutankintas gru…" at bounding box center [508, 259] width 993 height 13
copy div "8,004.00"
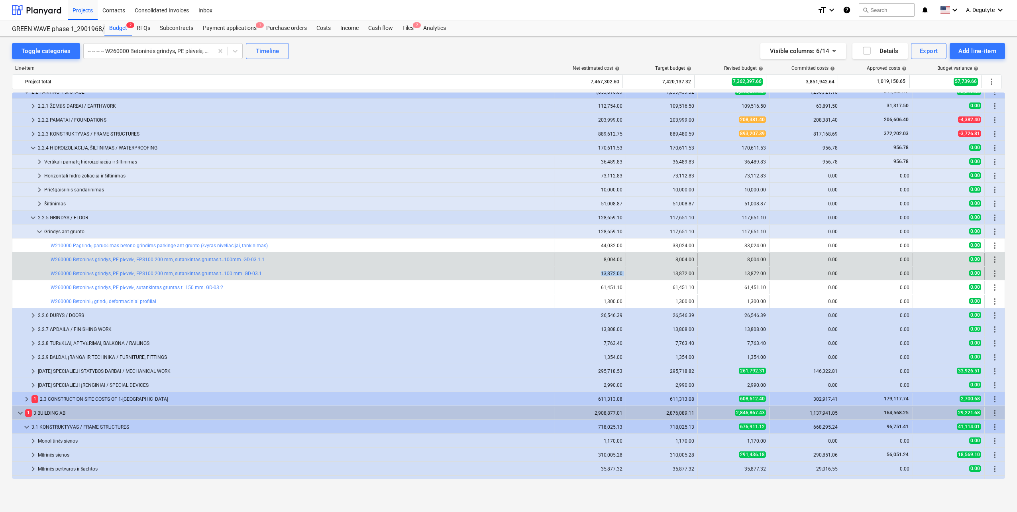
drag, startPoint x: 595, startPoint y: 275, endPoint x: 630, endPoint y: 274, distance: 34.7
click at [630, 274] on div "bar_chart W260000 Betoninės grindys, PE plėvelė, EPS100 200 mm, sutankintas gru…" at bounding box center [508, 273] width 993 height 13
copy div "13,872.00"
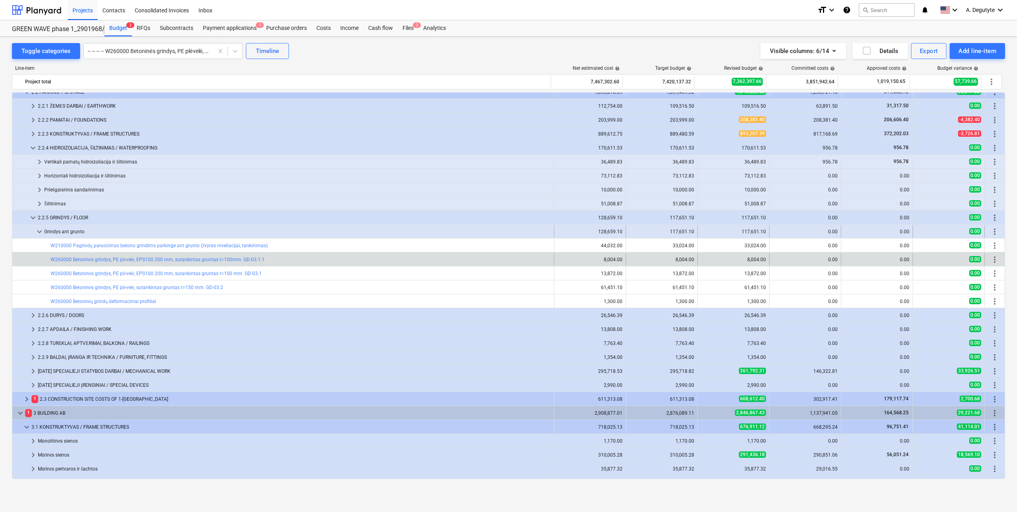
click at [39, 233] on span "keyboard_arrow_down" at bounding box center [40, 232] width 10 height 10
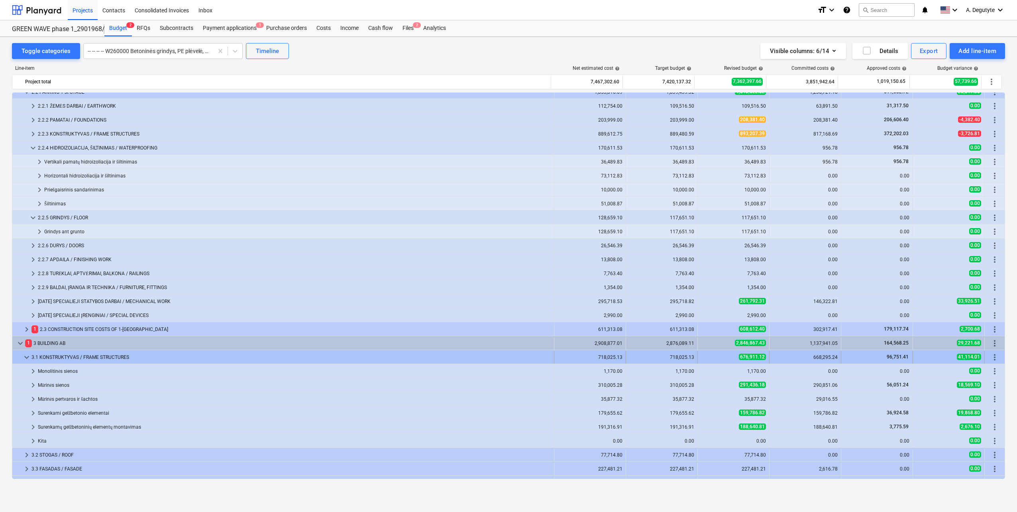
click at [21, 356] on div at bounding box center [19, 357] width 6 height 13
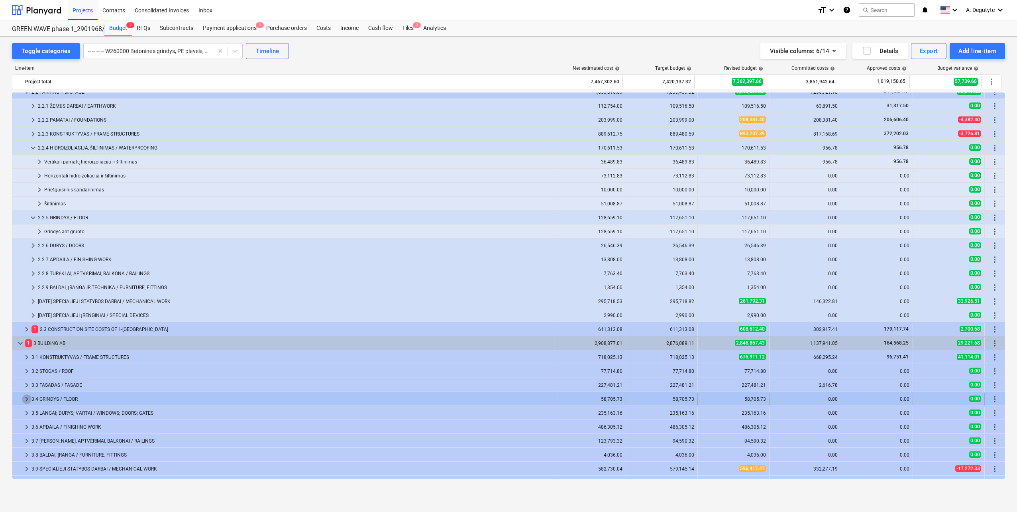
click at [26, 399] on span "keyboard_arrow_right" at bounding box center [27, 399] width 10 height 10
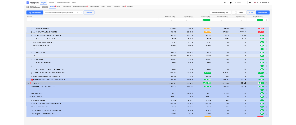
scroll to position [201, 0]
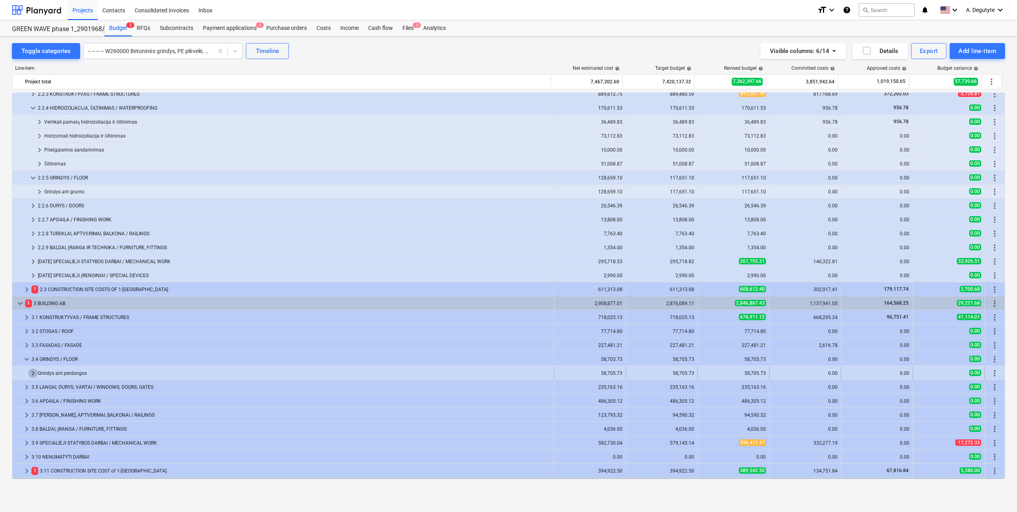
click at [31, 373] on span "keyboard_arrow_right" at bounding box center [33, 373] width 10 height 10
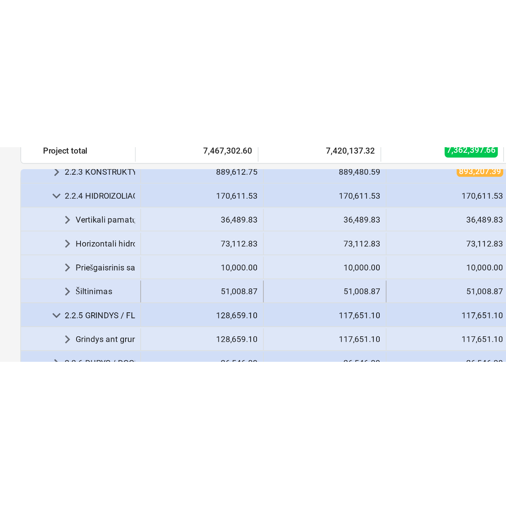
scroll to position [0, 0]
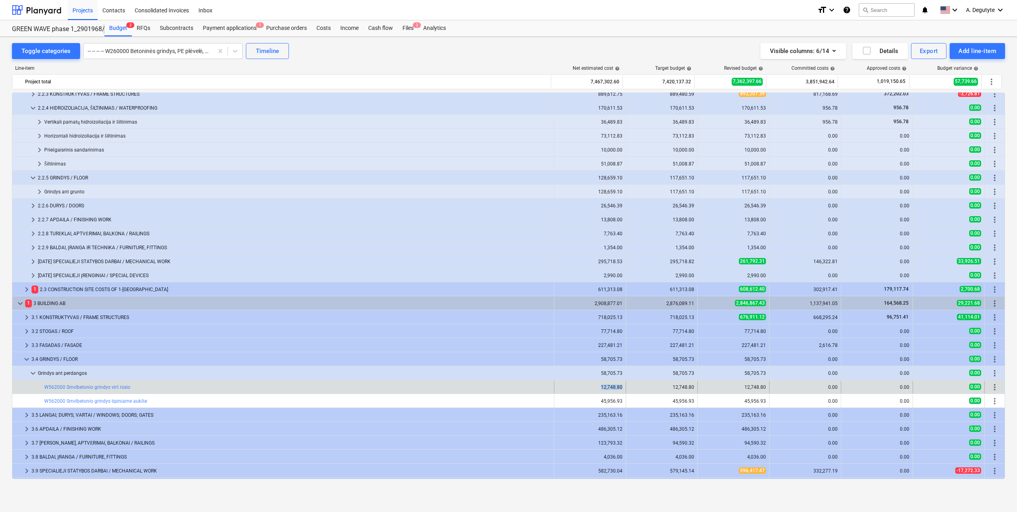
drag, startPoint x: 587, startPoint y: 390, endPoint x: 621, endPoint y: 388, distance: 33.5
click at [621, 388] on div "12,748.80" at bounding box center [591, 387] width 72 height 13
copy div "12,748.80"
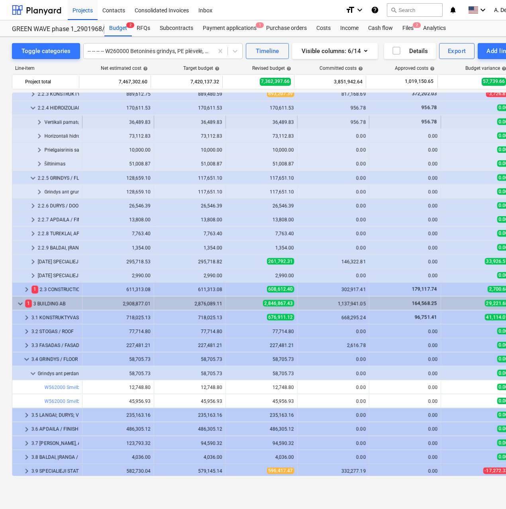
scroll to position [201, 0]
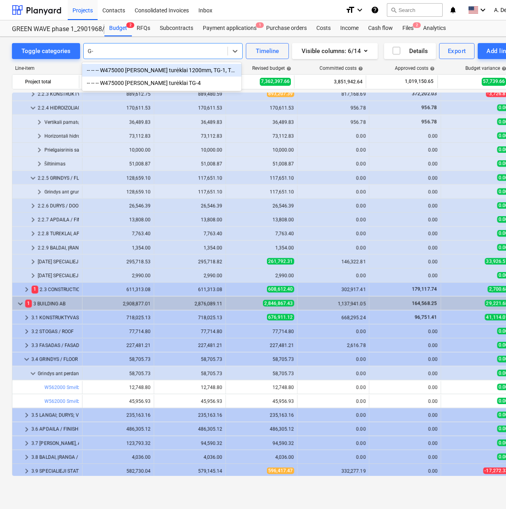
type input "G"
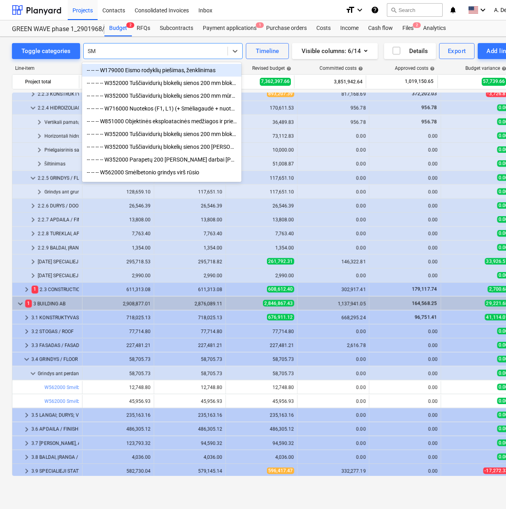
type input "S"
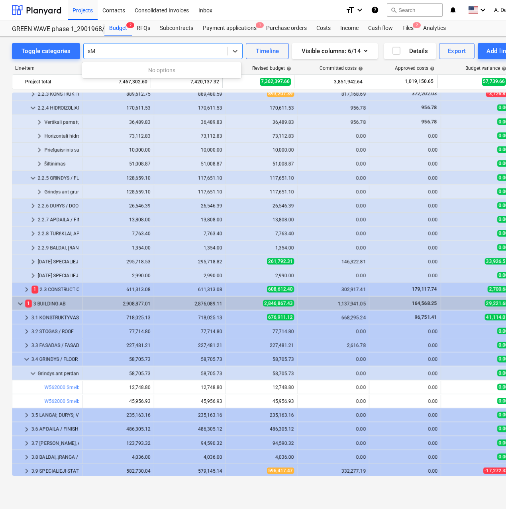
type input "s"
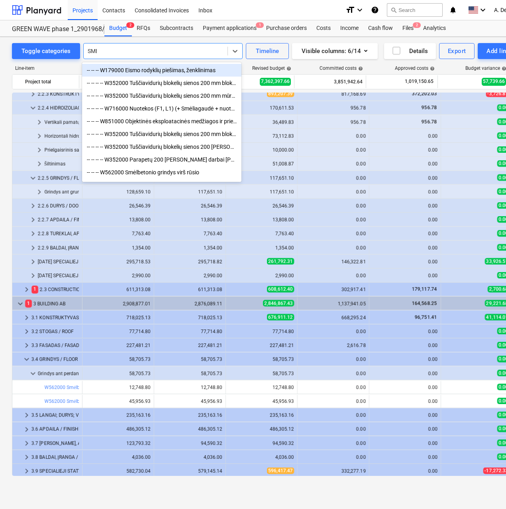
type input "SM"
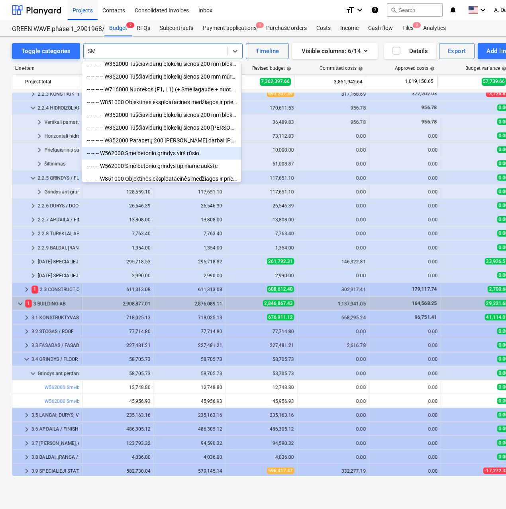
scroll to position [28, 0]
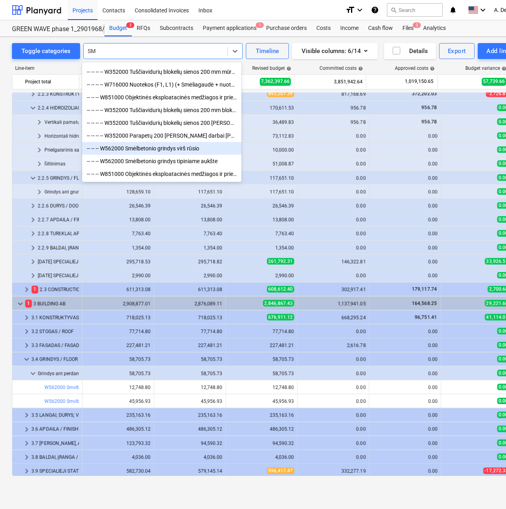
drag, startPoint x: 195, startPoint y: 146, endPoint x: 355, endPoint y: 238, distance: 184.7
click at [195, 146] on div "-- -- -- W562000 Smėlbetonio grindys virš rūsio" at bounding box center [161, 148] width 159 height 13
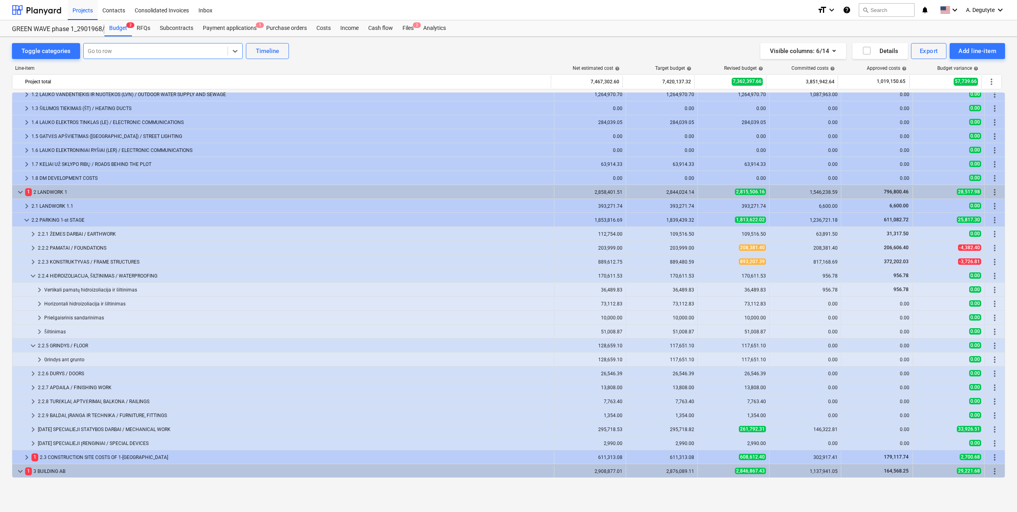
scroll to position [0, 0]
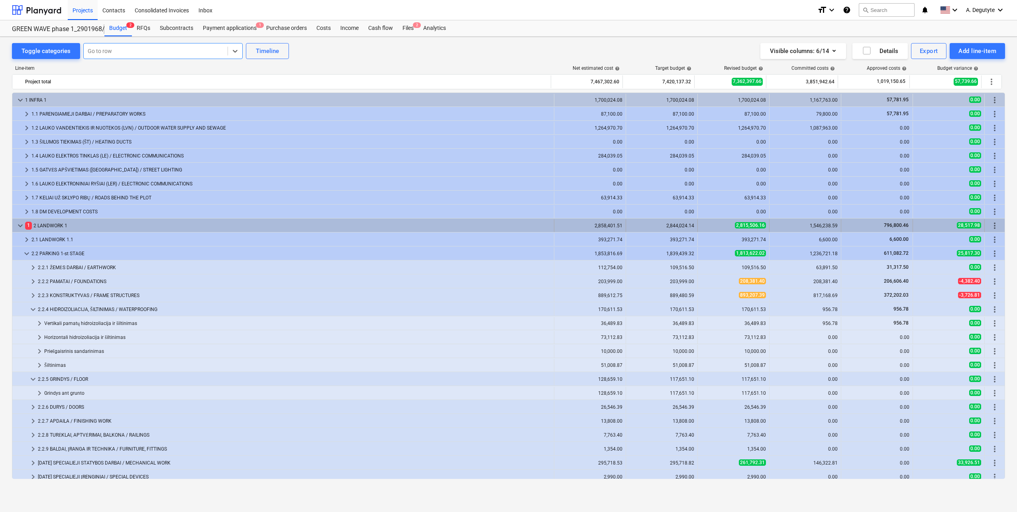
click at [16, 222] on span "keyboard_arrow_down" at bounding box center [21, 226] width 10 height 10
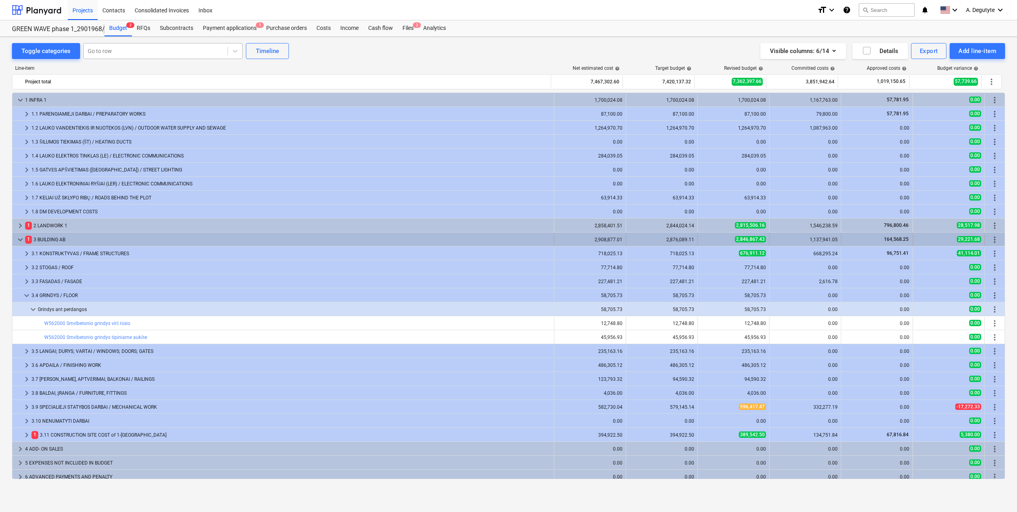
click at [17, 234] on div "keyboard_arrow_down" at bounding box center [21, 239] width 10 height 13
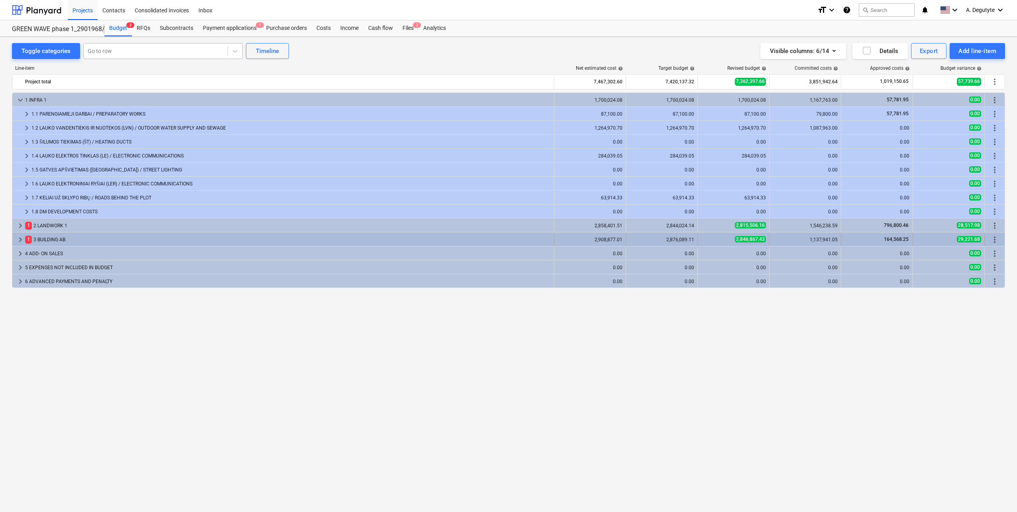
click at [18, 237] on span "keyboard_arrow_right" at bounding box center [21, 240] width 10 height 10
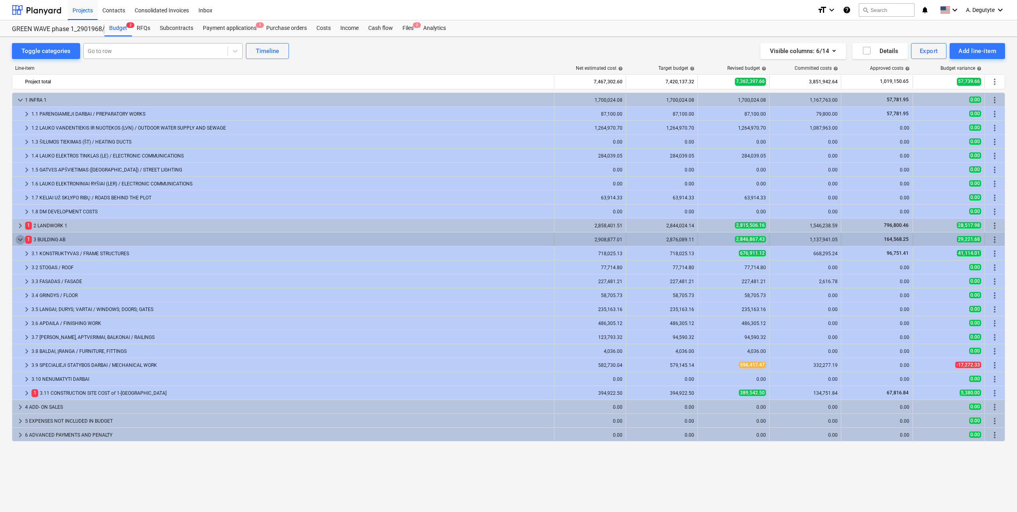
click at [20, 238] on span "keyboard_arrow_down" at bounding box center [21, 240] width 10 height 10
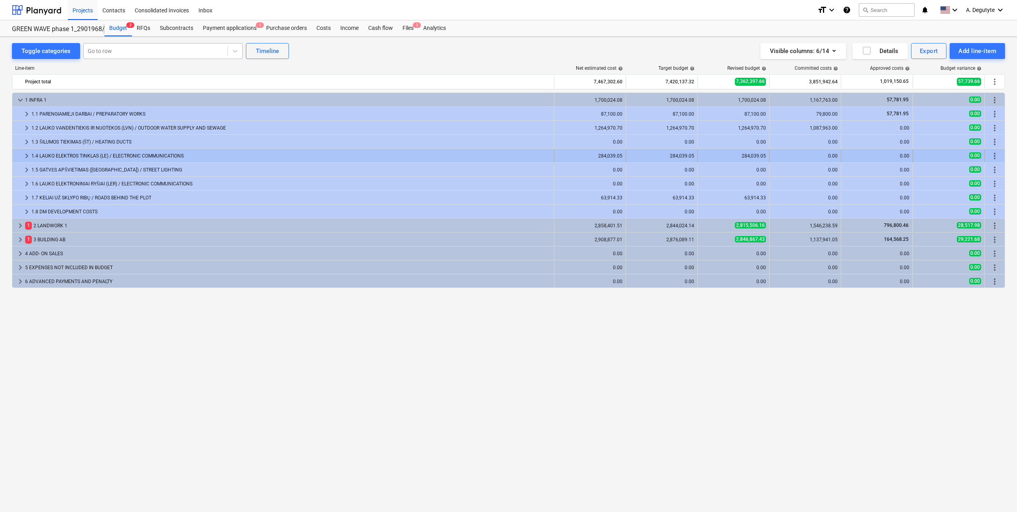
click at [23, 154] on span "keyboard_arrow_right" at bounding box center [27, 156] width 10 height 10
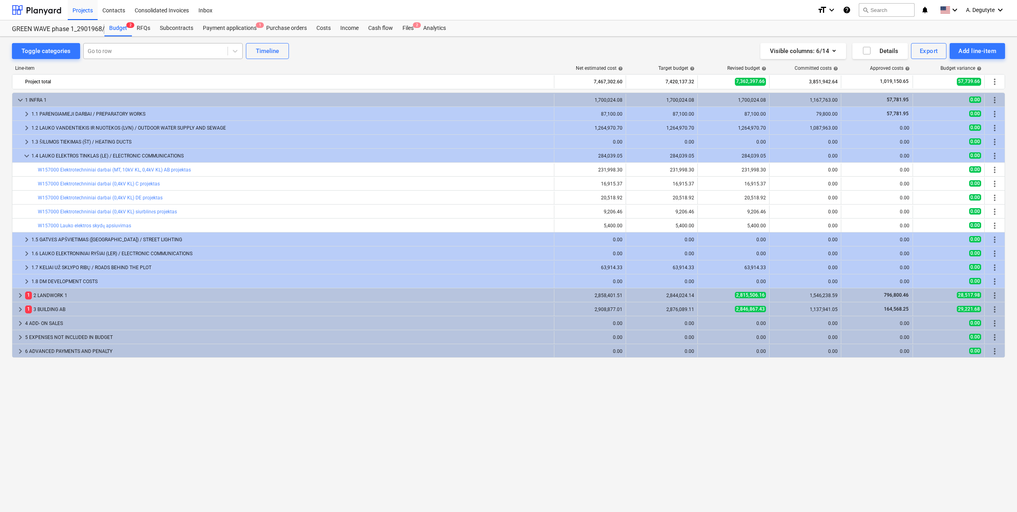
click at [23, 154] on span "keyboard_arrow_down" at bounding box center [27, 156] width 10 height 10
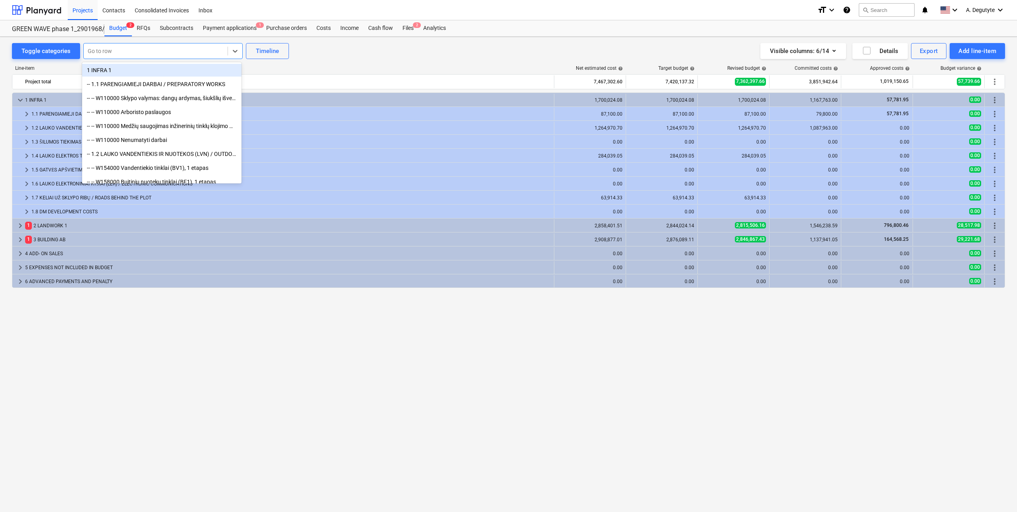
click at [103, 51] on div at bounding box center [156, 51] width 136 height 8
type input "v"
